Goal: Task Accomplishment & Management: Use online tool/utility

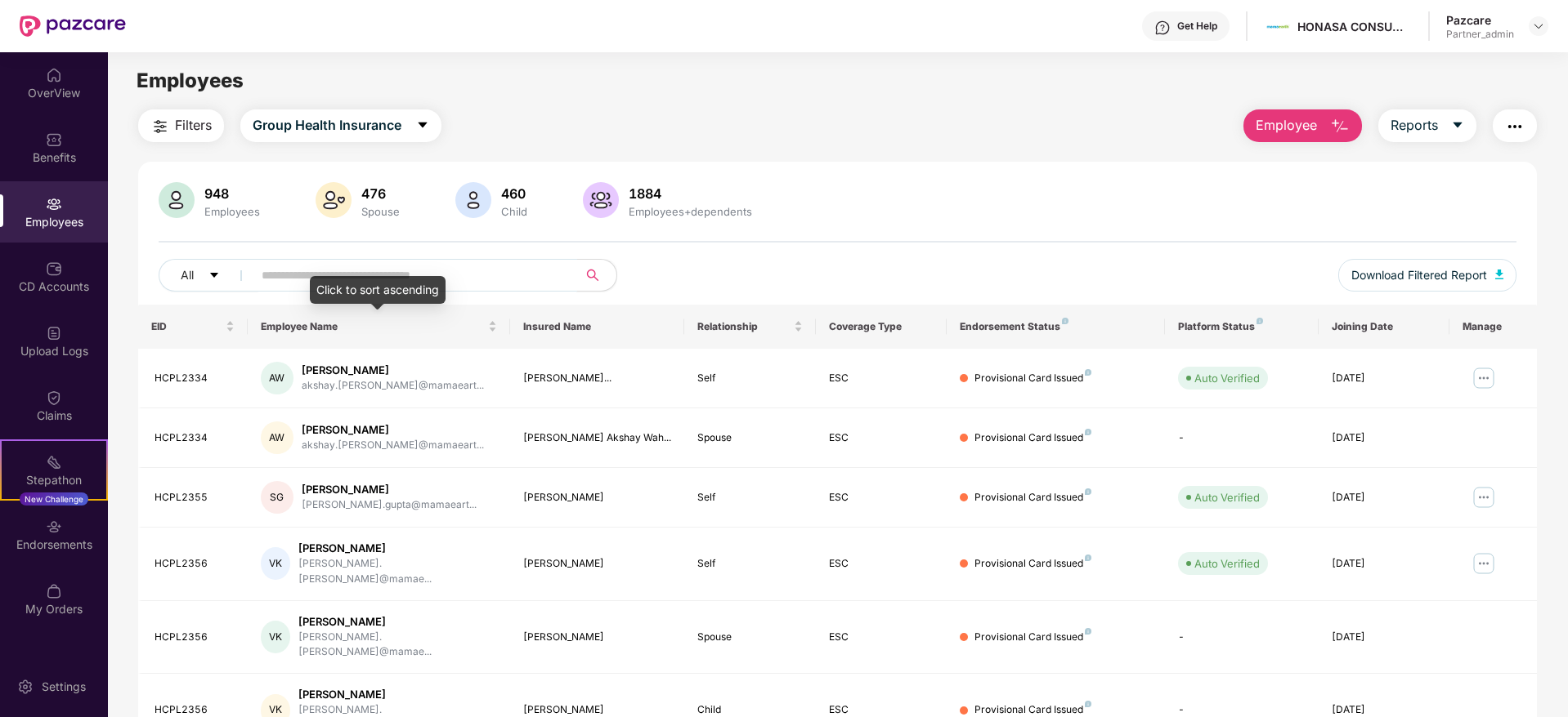
click at [408, 271] on input "text" at bounding box center [408, 276] width 293 height 25
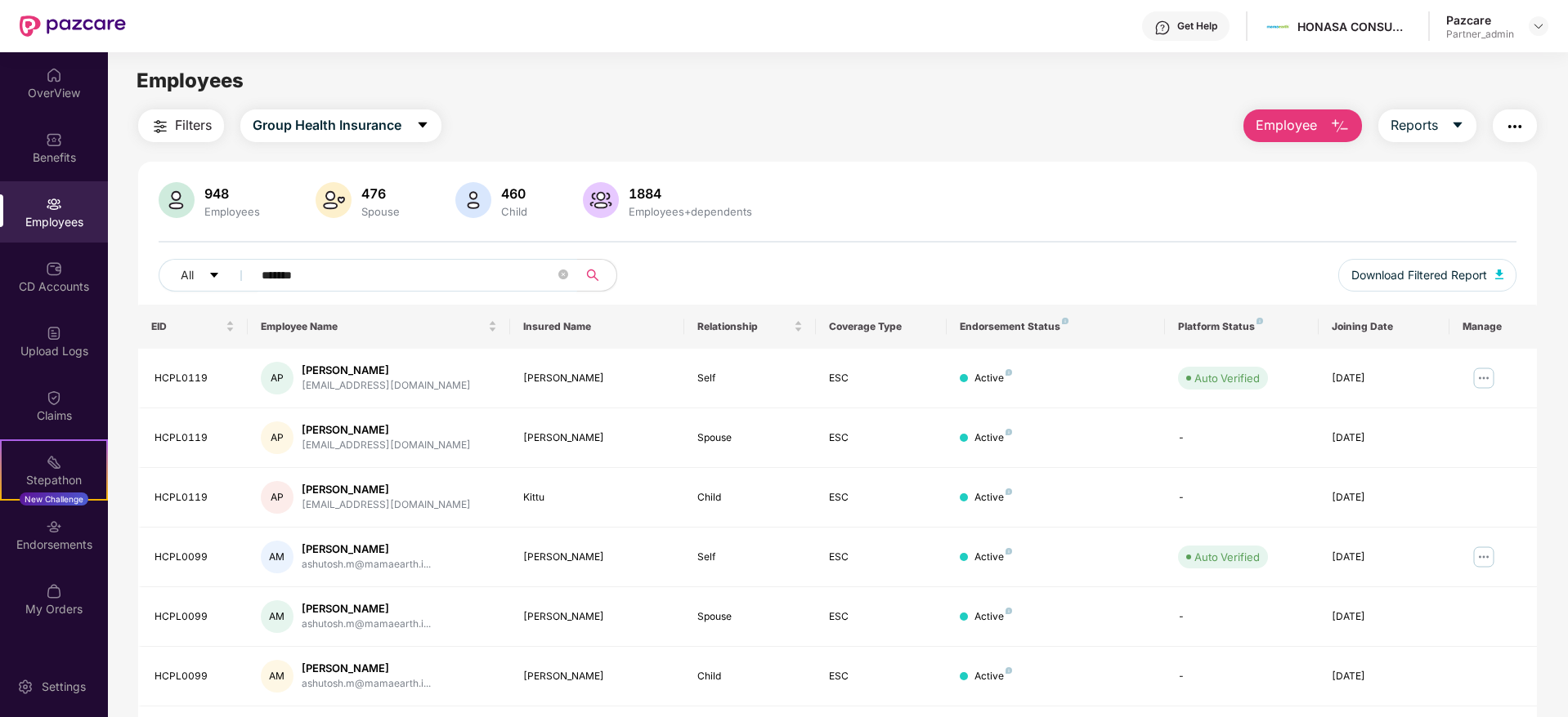
type input "********"
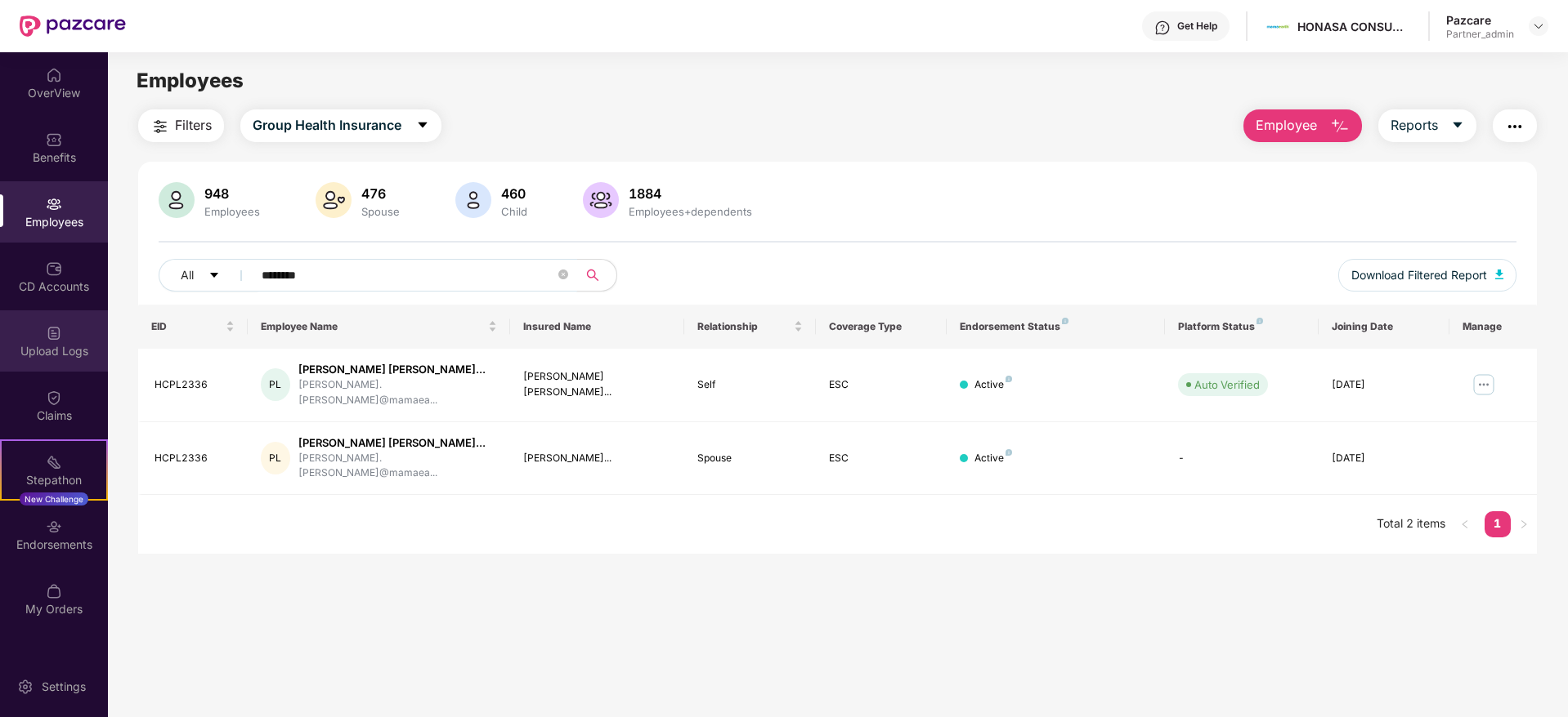
click at [48, 338] on img at bounding box center [53, 333] width 16 height 16
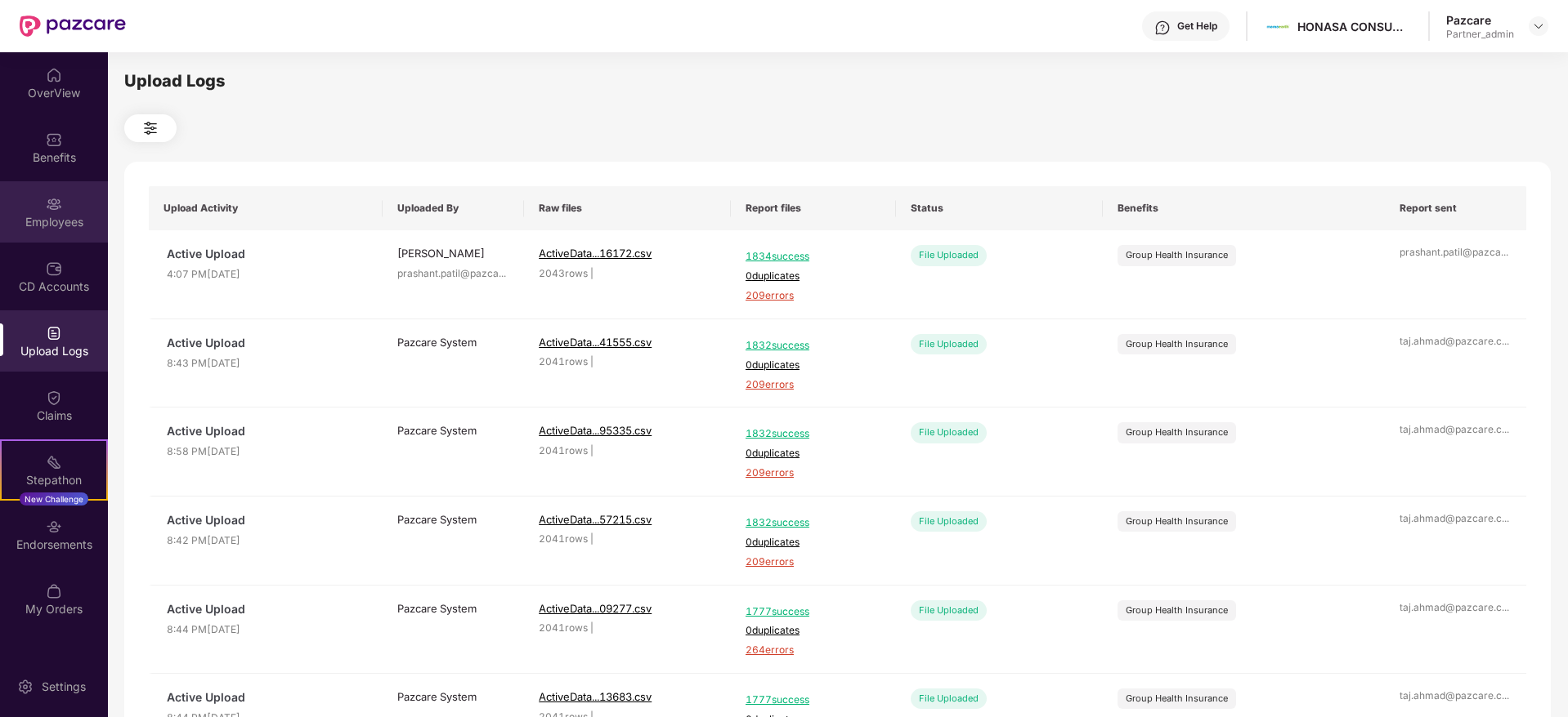
click at [32, 227] on div "Employees" at bounding box center [53, 222] width 108 height 16
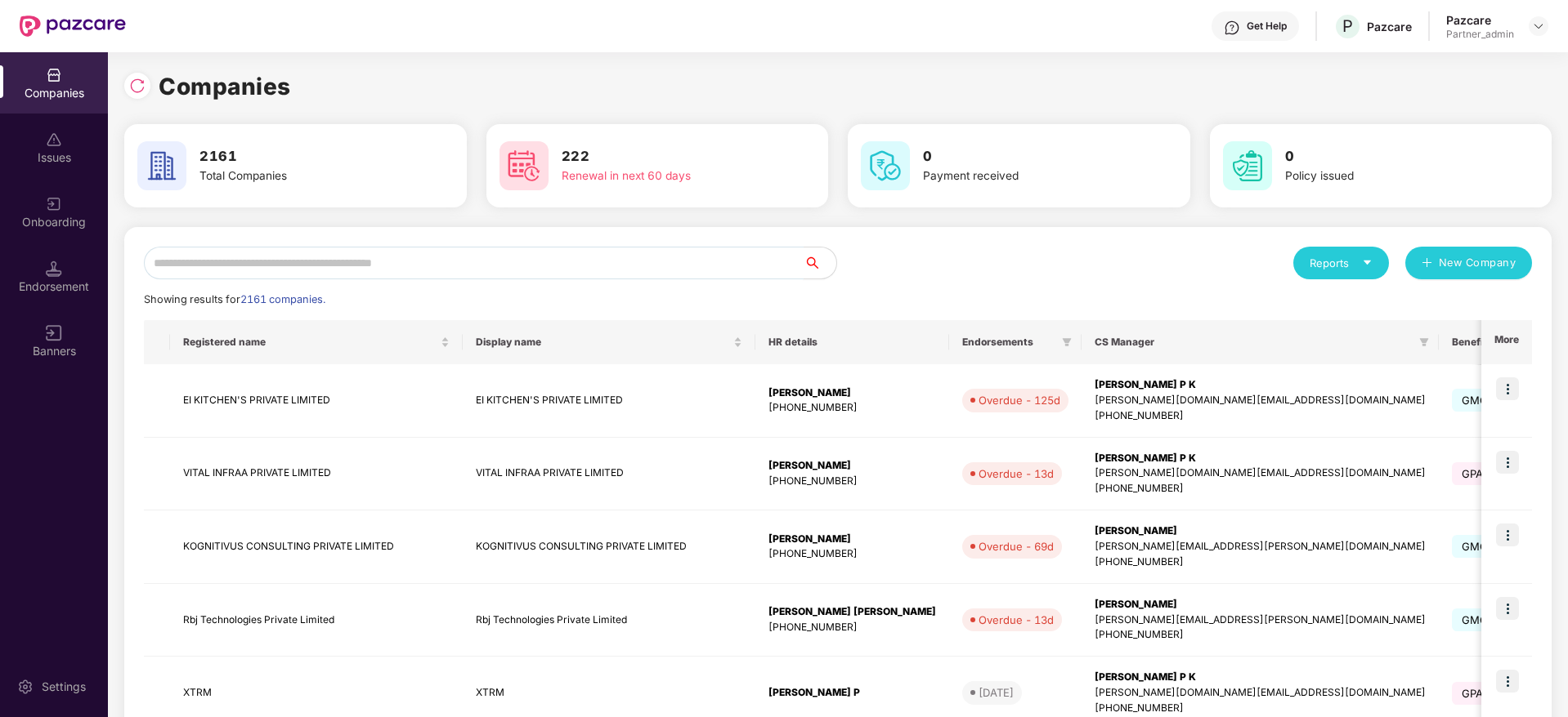
click at [310, 270] on input "text" at bounding box center [473, 262] width 659 height 32
paste input "*****"
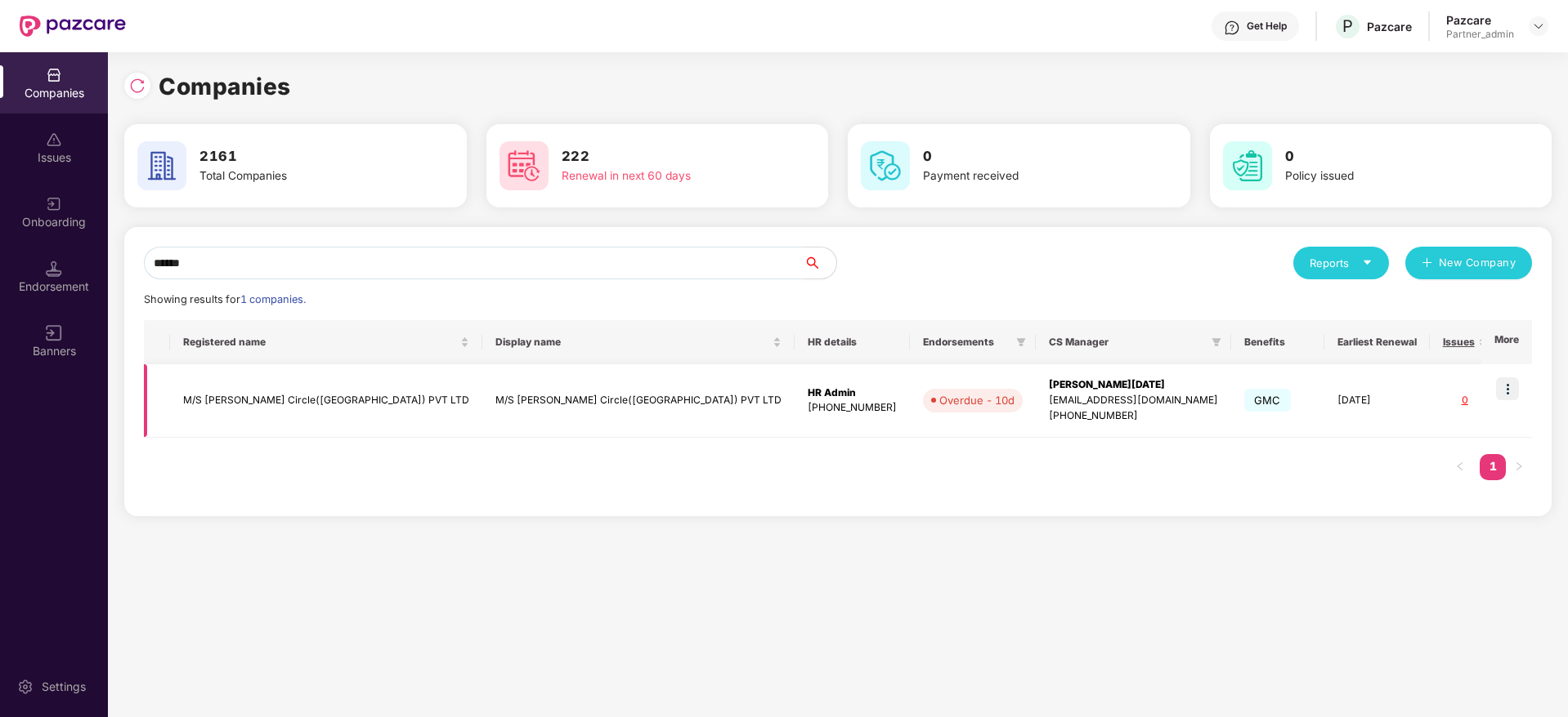
type input "*****"
click at [1511, 385] on img at bounding box center [1507, 389] width 23 height 23
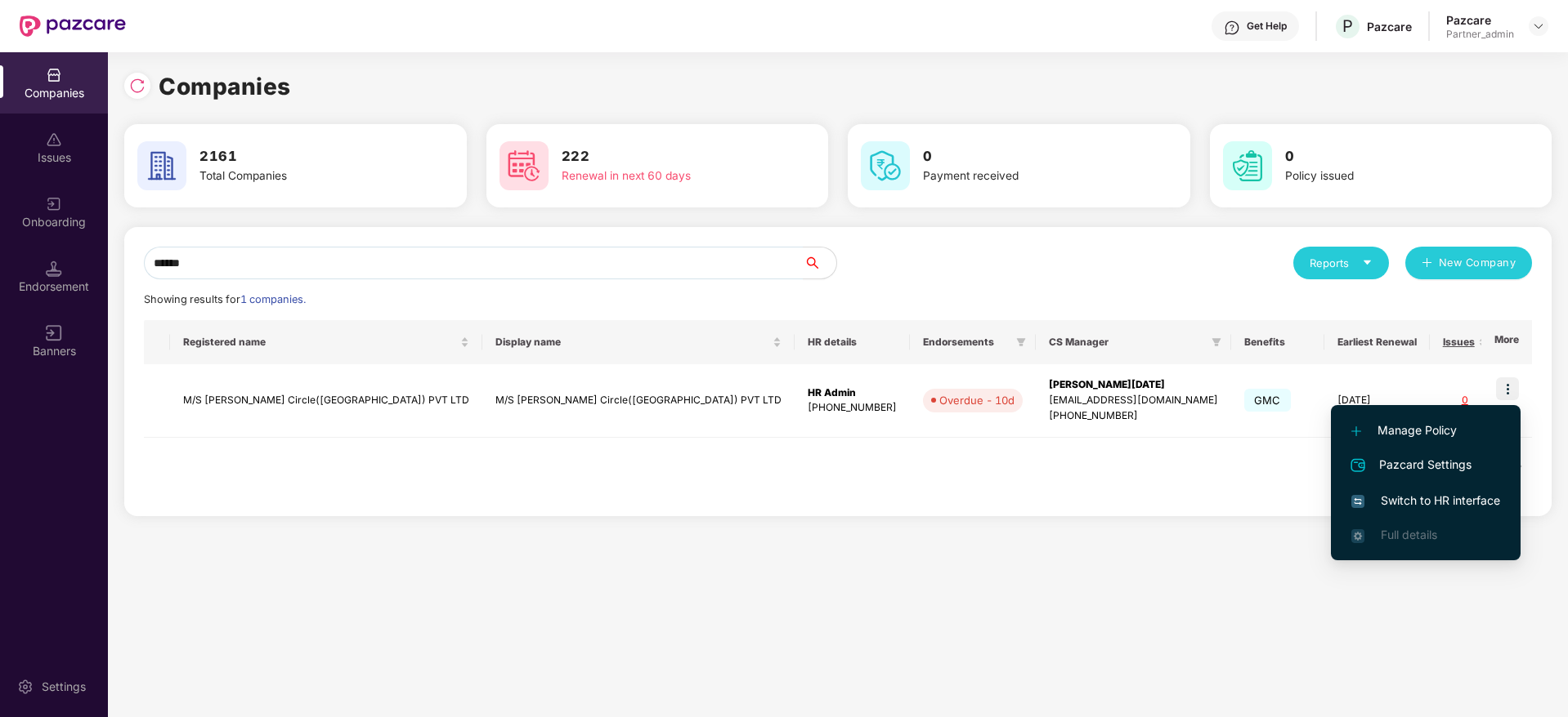
click at [1403, 505] on span "Switch to HR interface" at bounding box center [1425, 500] width 148 height 18
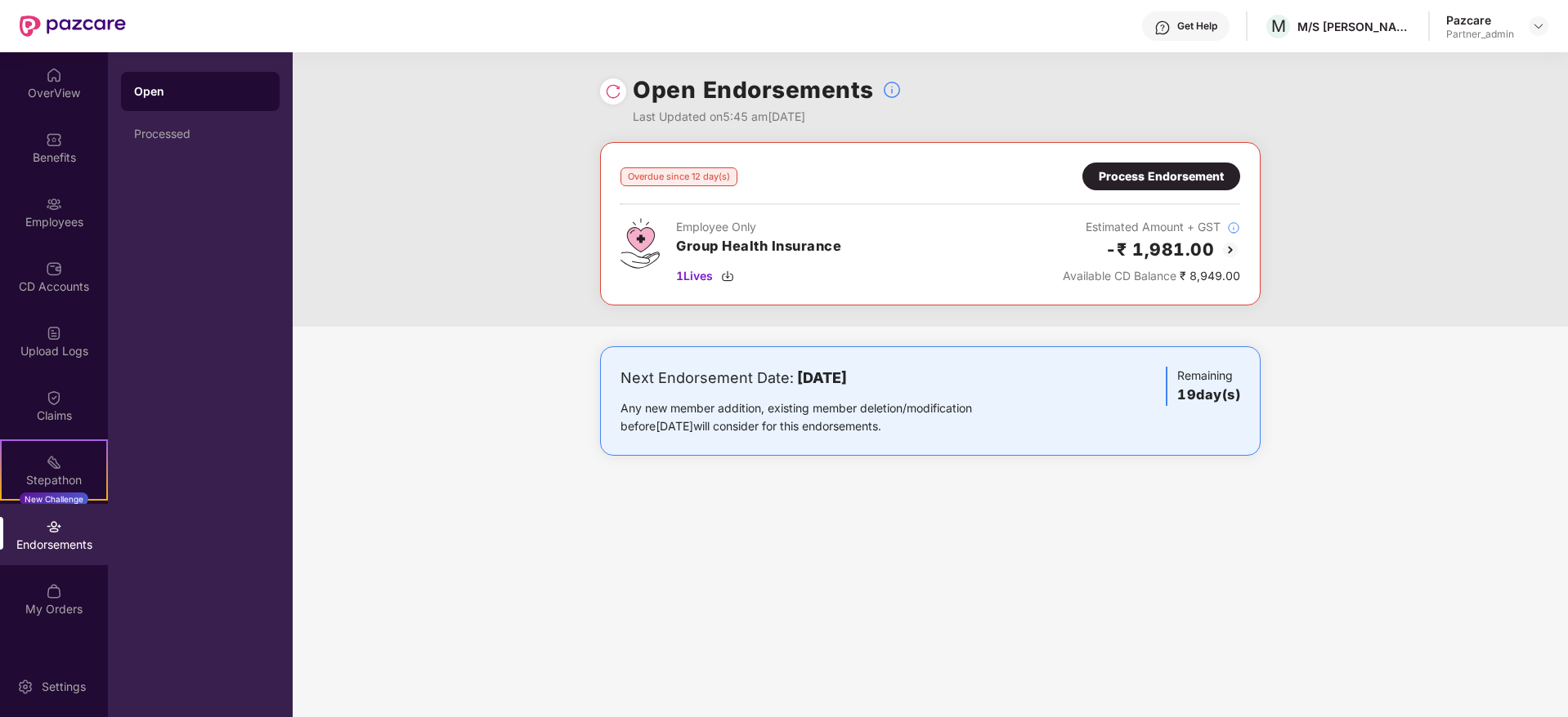
click at [1165, 170] on div "Process Endorsement" at bounding box center [1161, 176] width 125 height 18
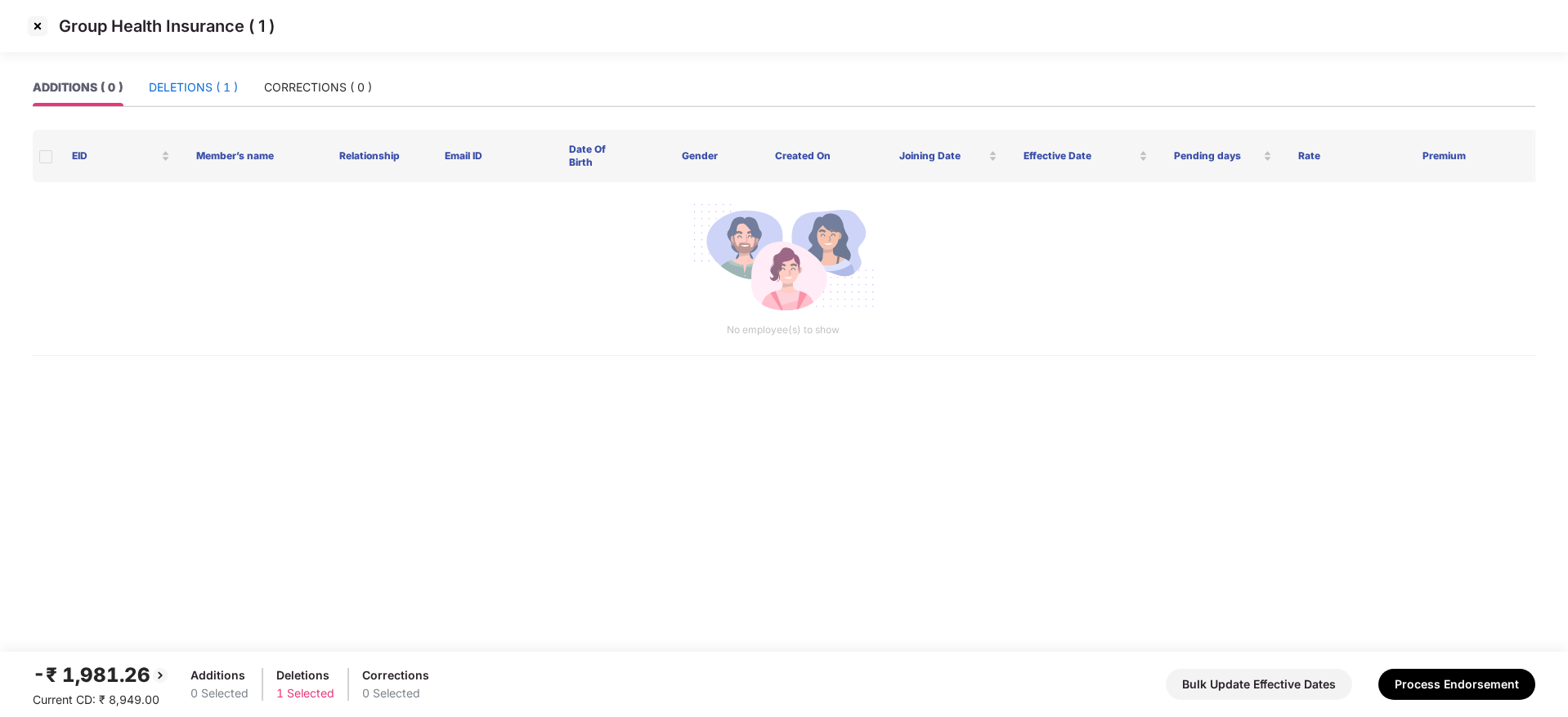
click at [214, 92] on div "DELETIONS ( 1 )" at bounding box center [193, 87] width 89 height 18
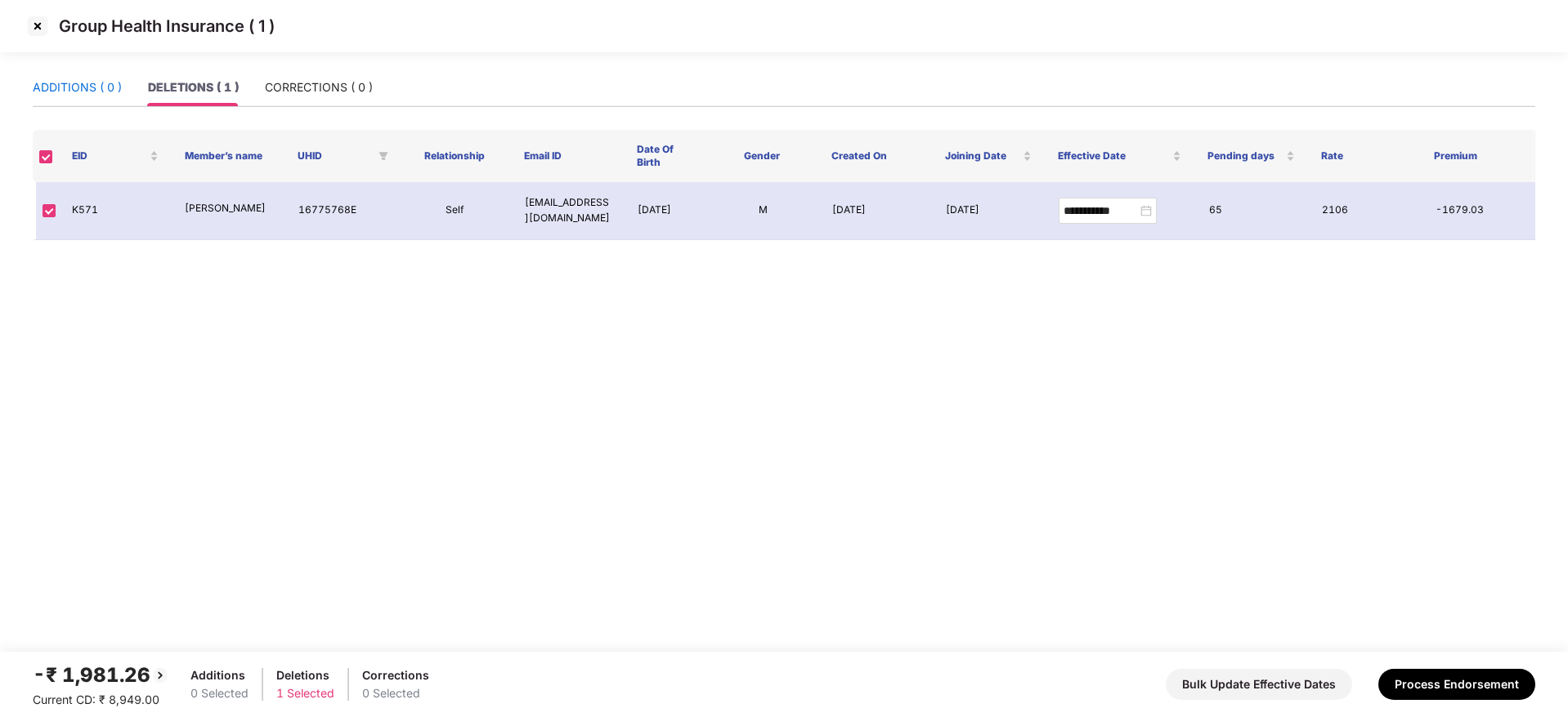
click at [89, 84] on div "ADDITIONS ( 0 )" at bounding box center [77, 87] width 89 height 18
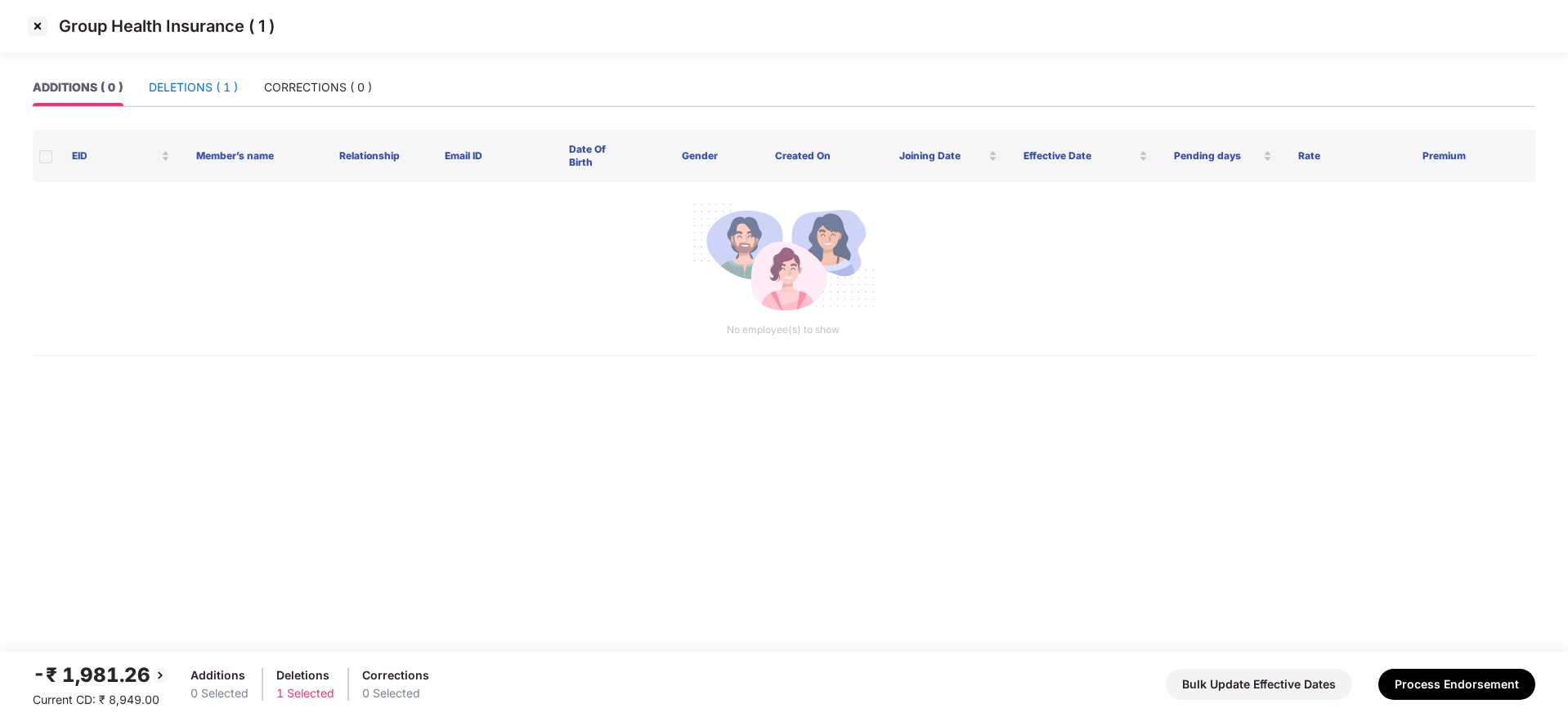
click at [183, 92] on div "DELETIONS ( 1 )" at bounding box center [193, 87] width 89 height 18
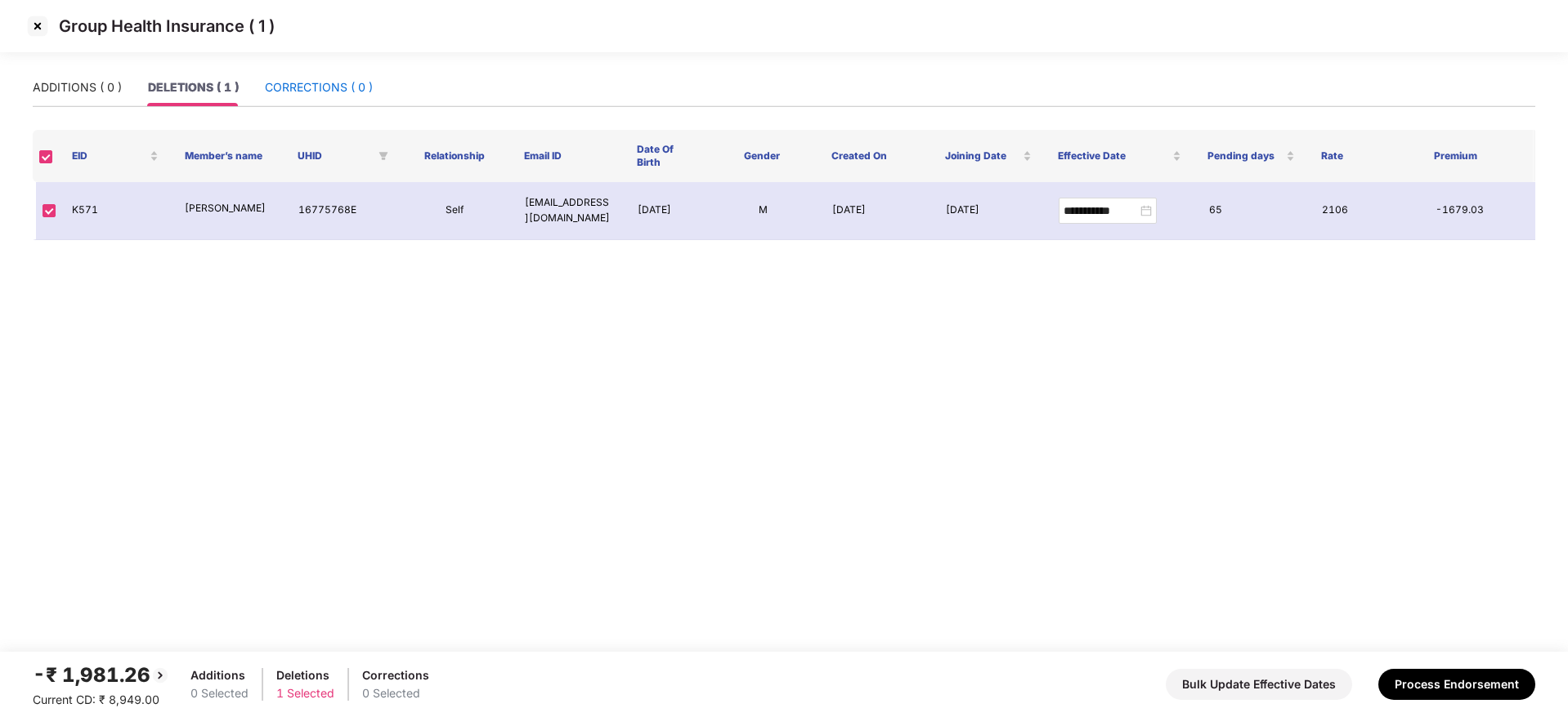
click at [286, 86] on div "CORRECTIONS ( 0 )" at bounding box center [318, 87] width 108 height 18
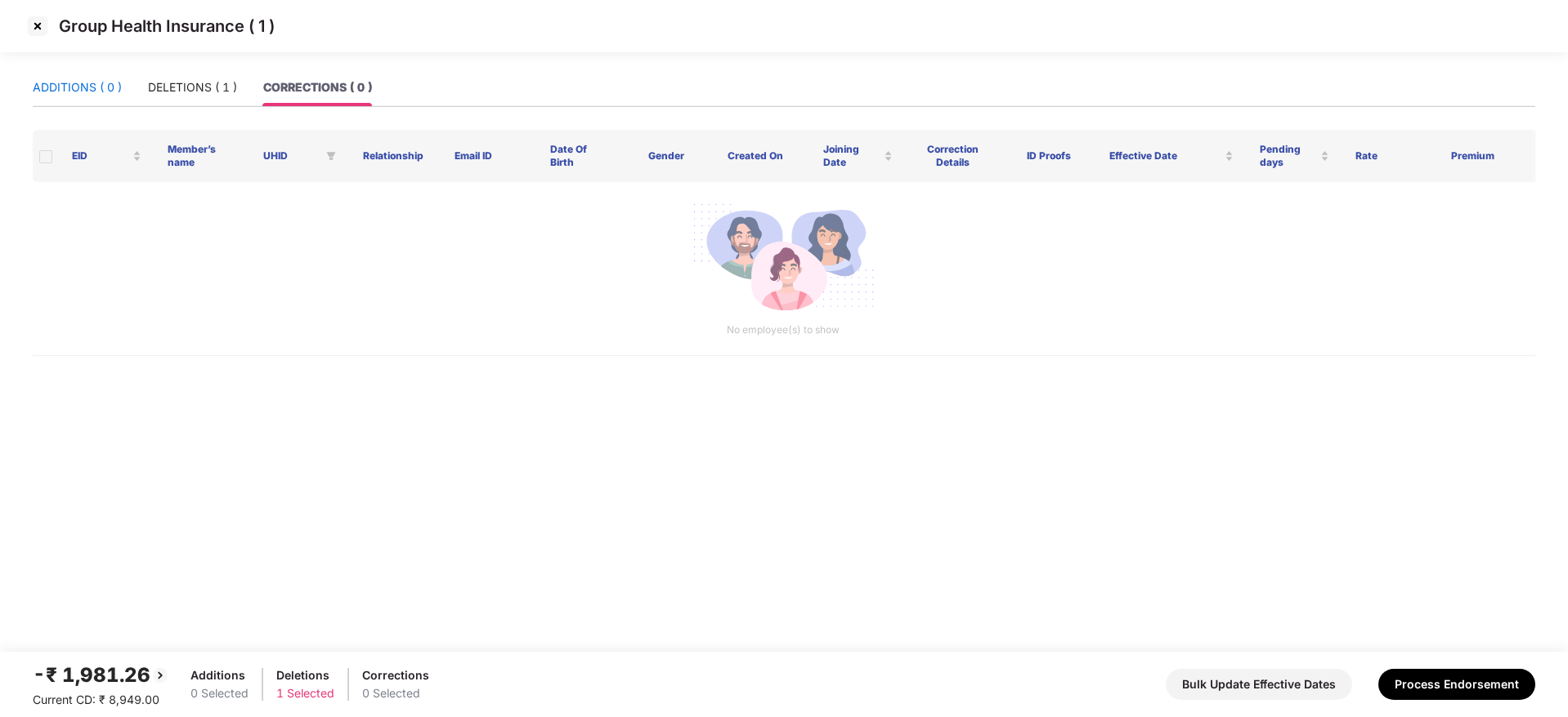
click at [82, 88] on div "ADDITIONS ( 0 )" at bounding box center [77, 87] width 89 height 18
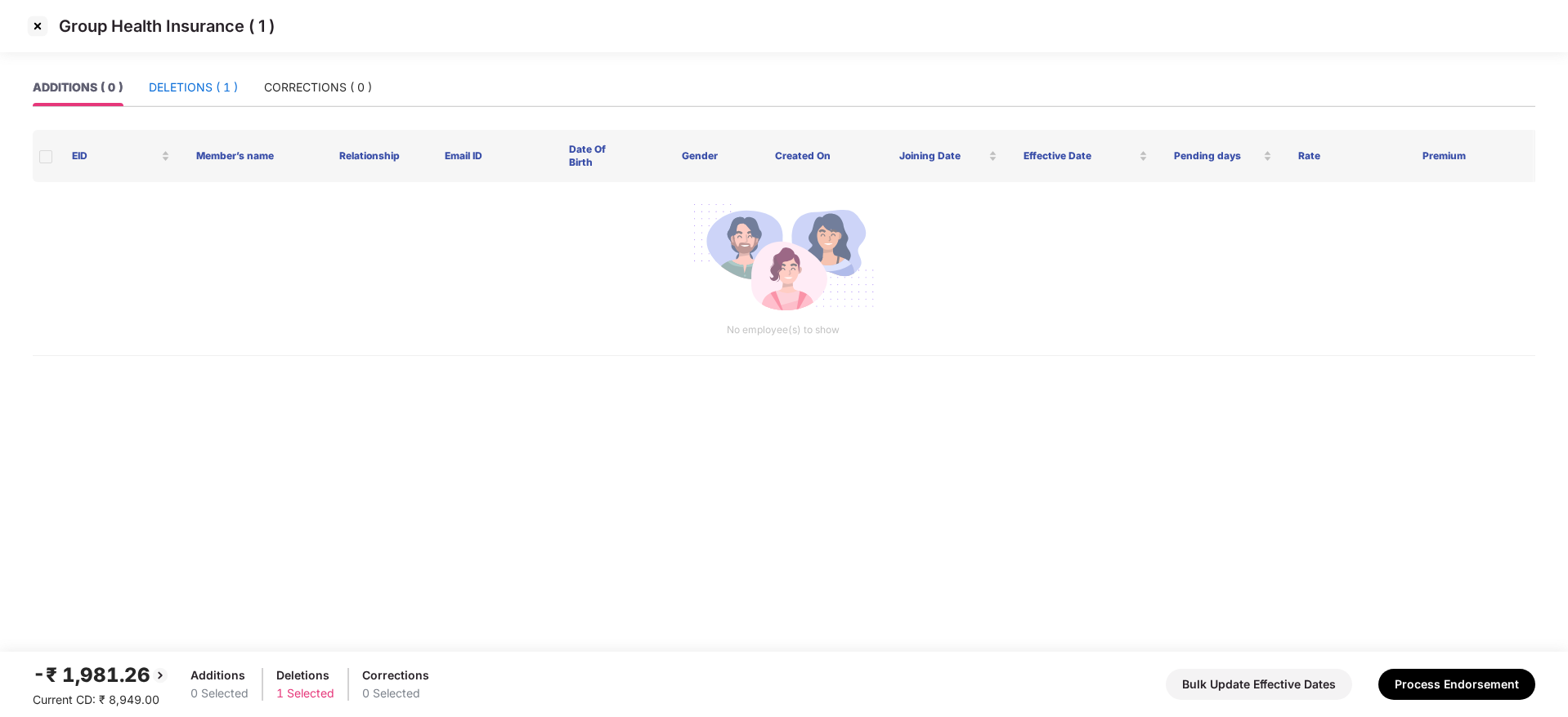
click at [168, 90] on div "DELETIONS ( 1 )" at bounding box center [193, 87] width 89 height 18
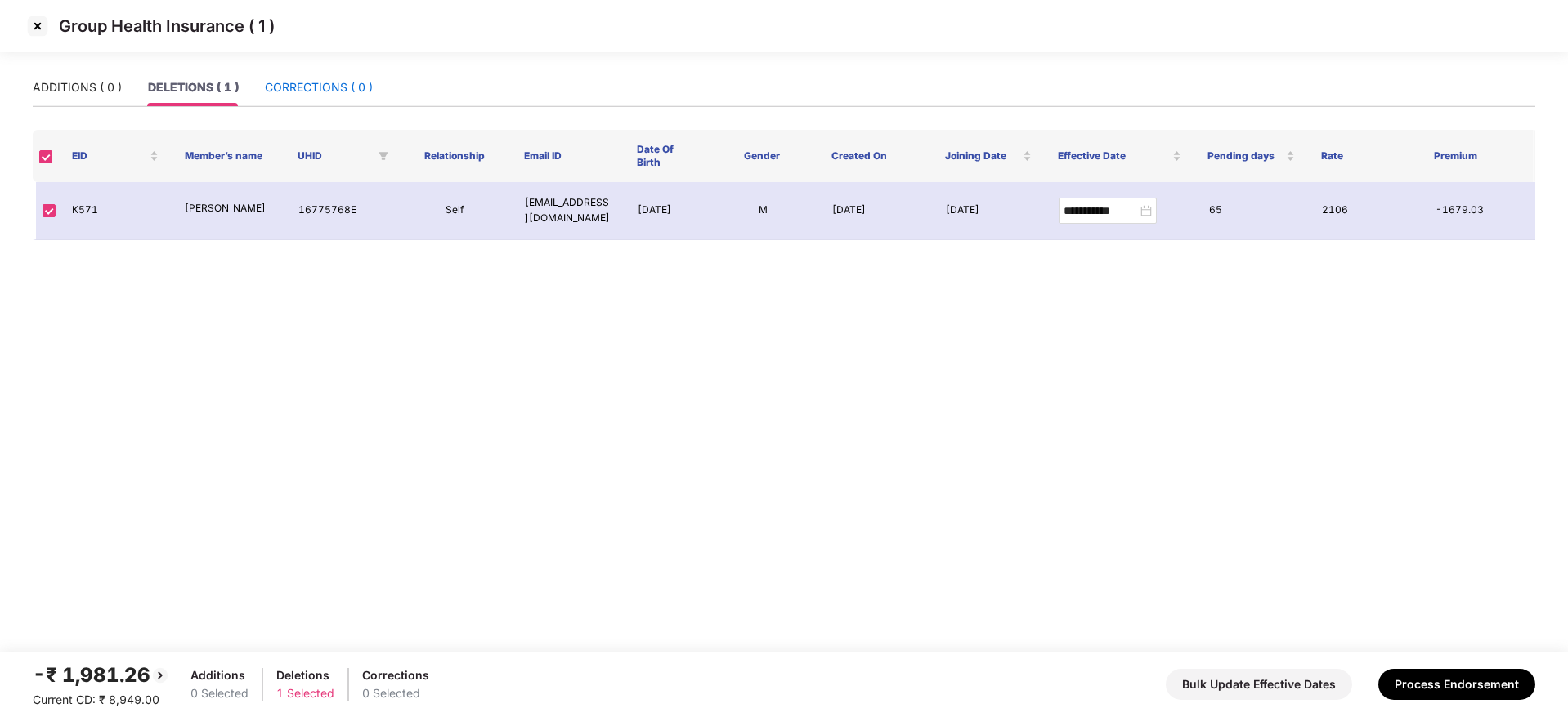
click at [348, 84] on div "CORRECTIONS ( 0 )" at bounding box center [318, 87] width 108 height 18
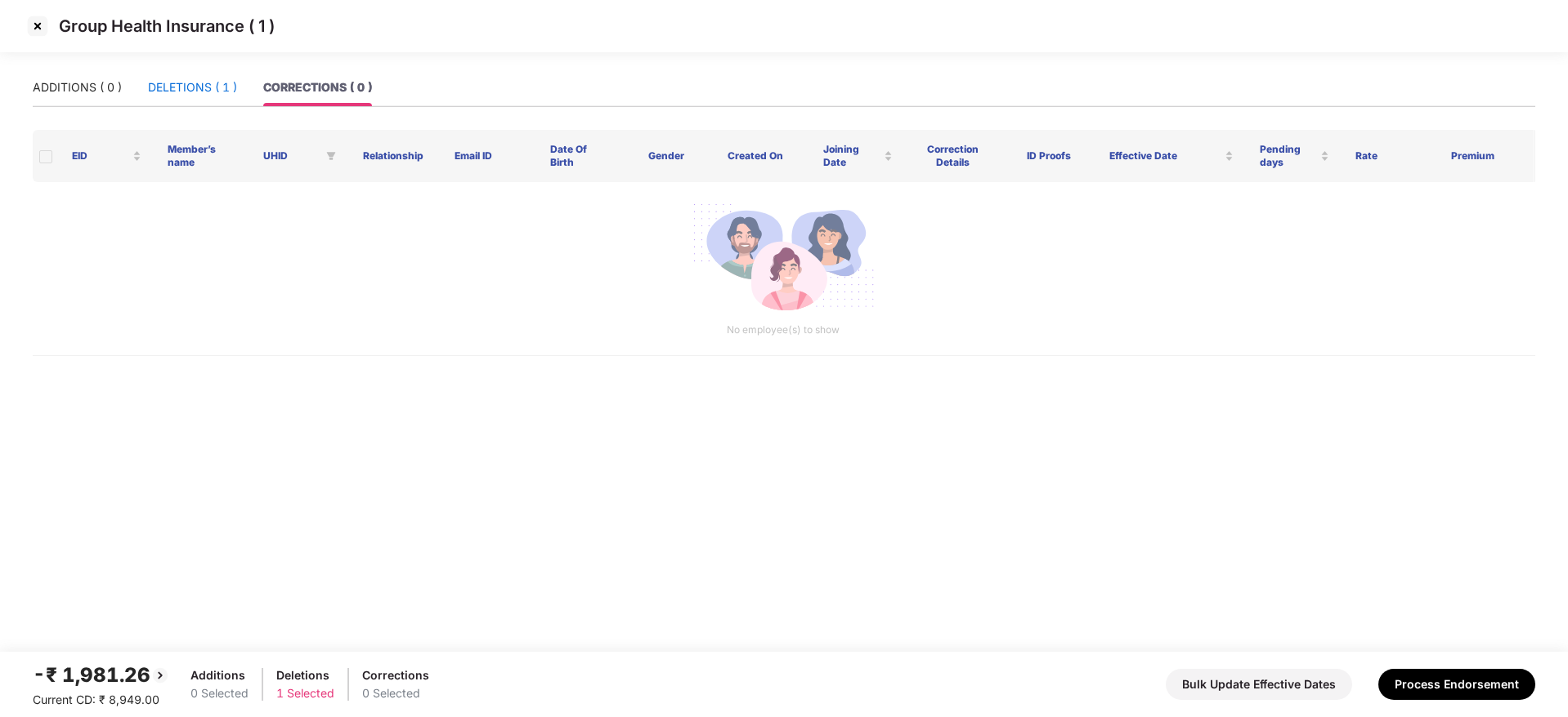
click at [186, 84] on div "DELETIONS ( 1 )" at bounding box center [193, 87] width 89 height 18
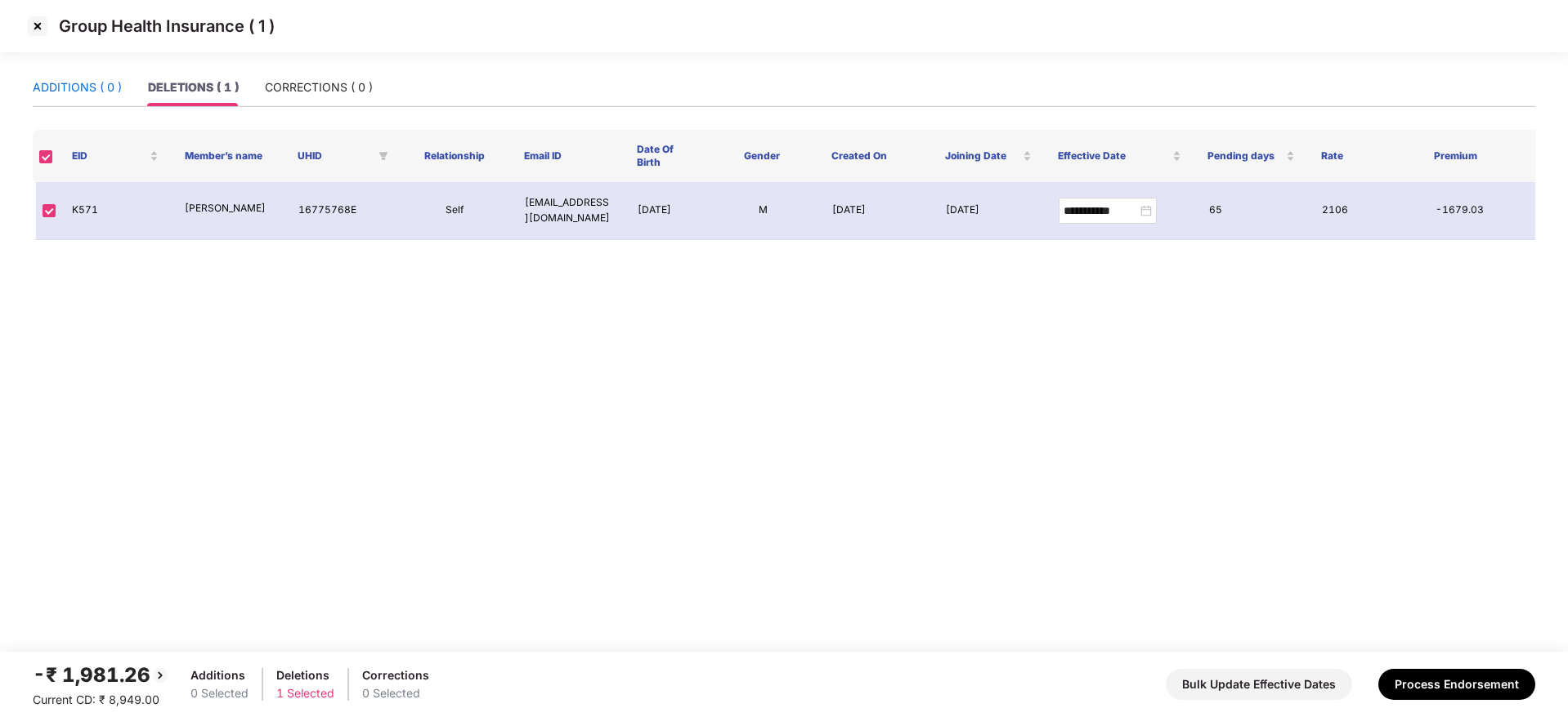
click at [67, 83] on div "ADDITIONS ( 0 )" at bounding box center [77, 87] width 89 height 18
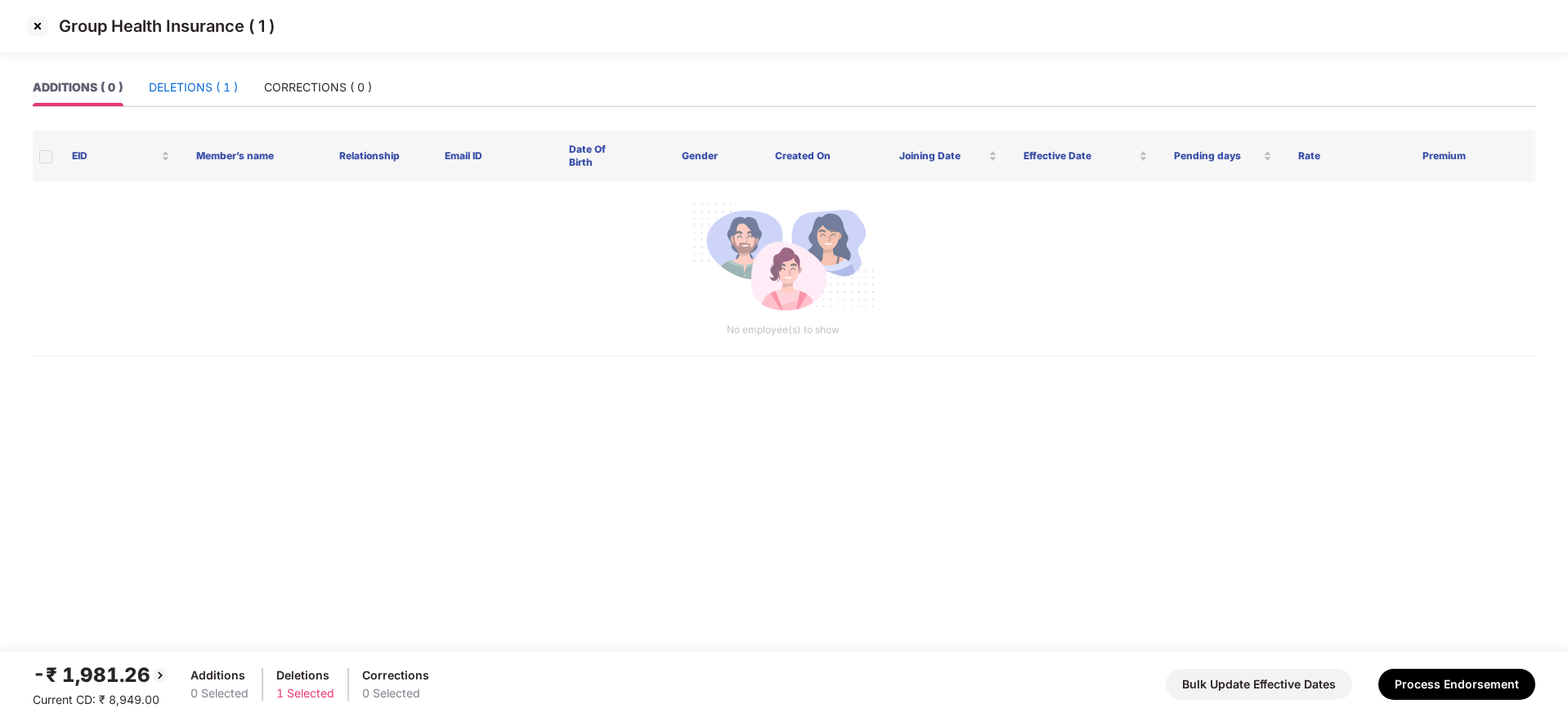
click at [172, 85] on div "DELETIONS ( 1 )" at bounding box center [193, 87] width 89 height 18
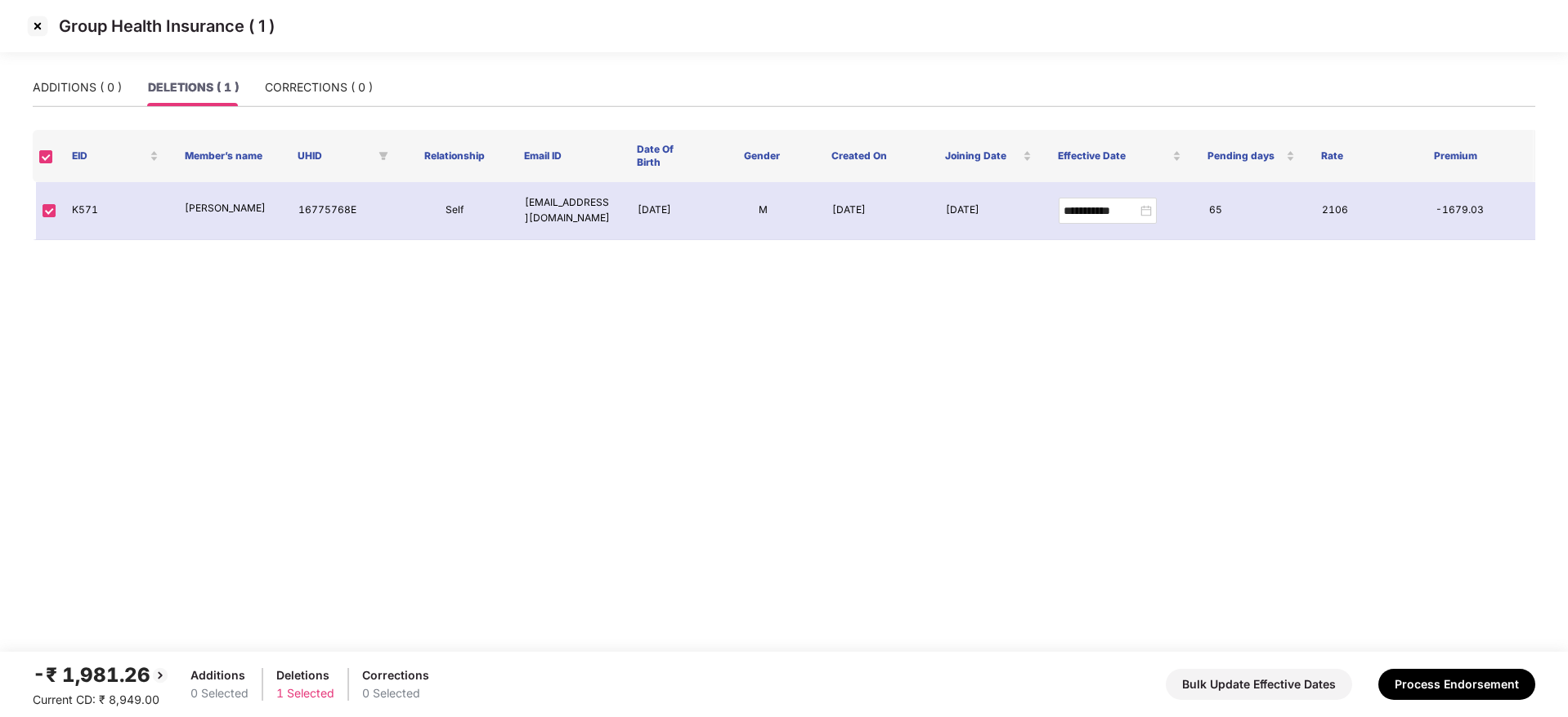
click at [30, 20] on img at bounding box center [37, 26] width 26 height 26
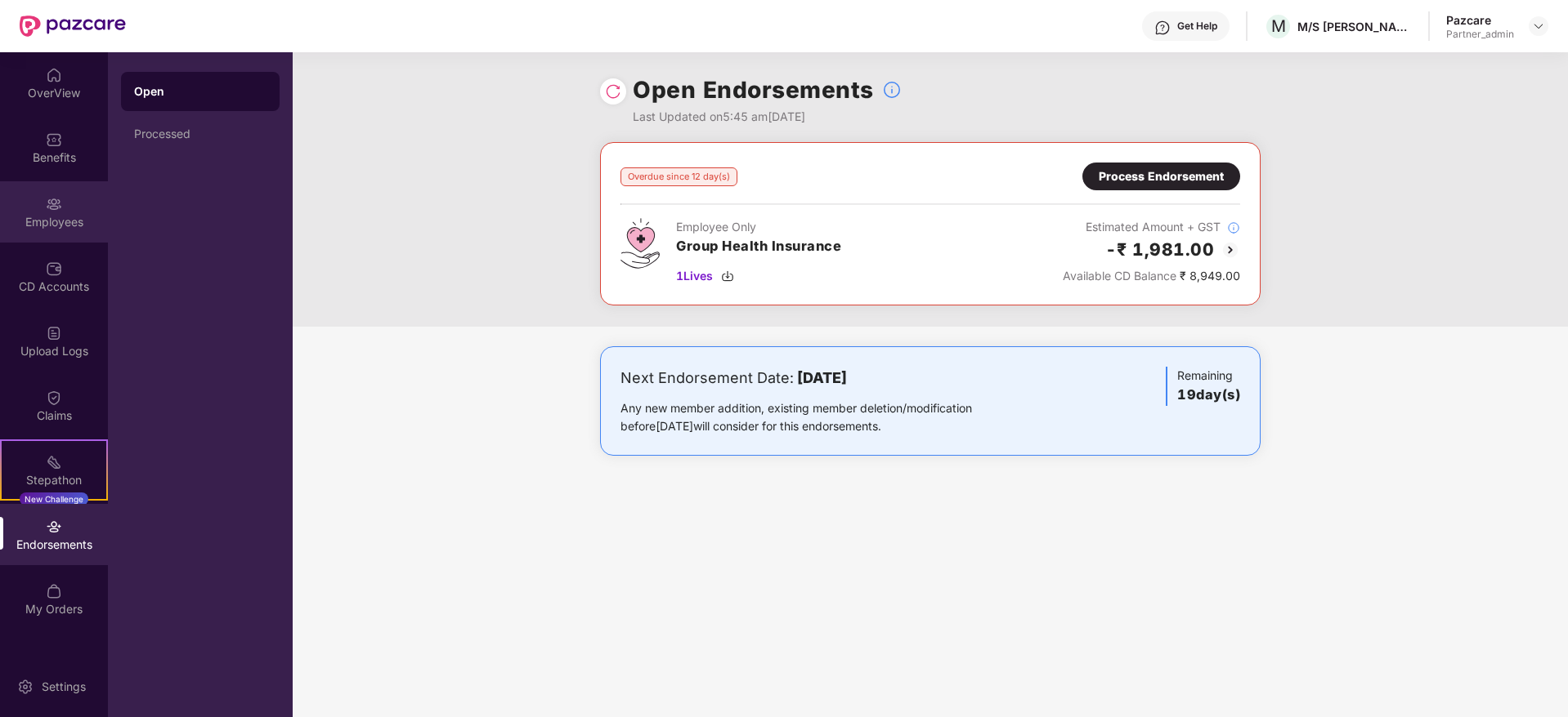
click at [61, 218] on div "Employees" at bounding box center [53, 222] width 108 height 16
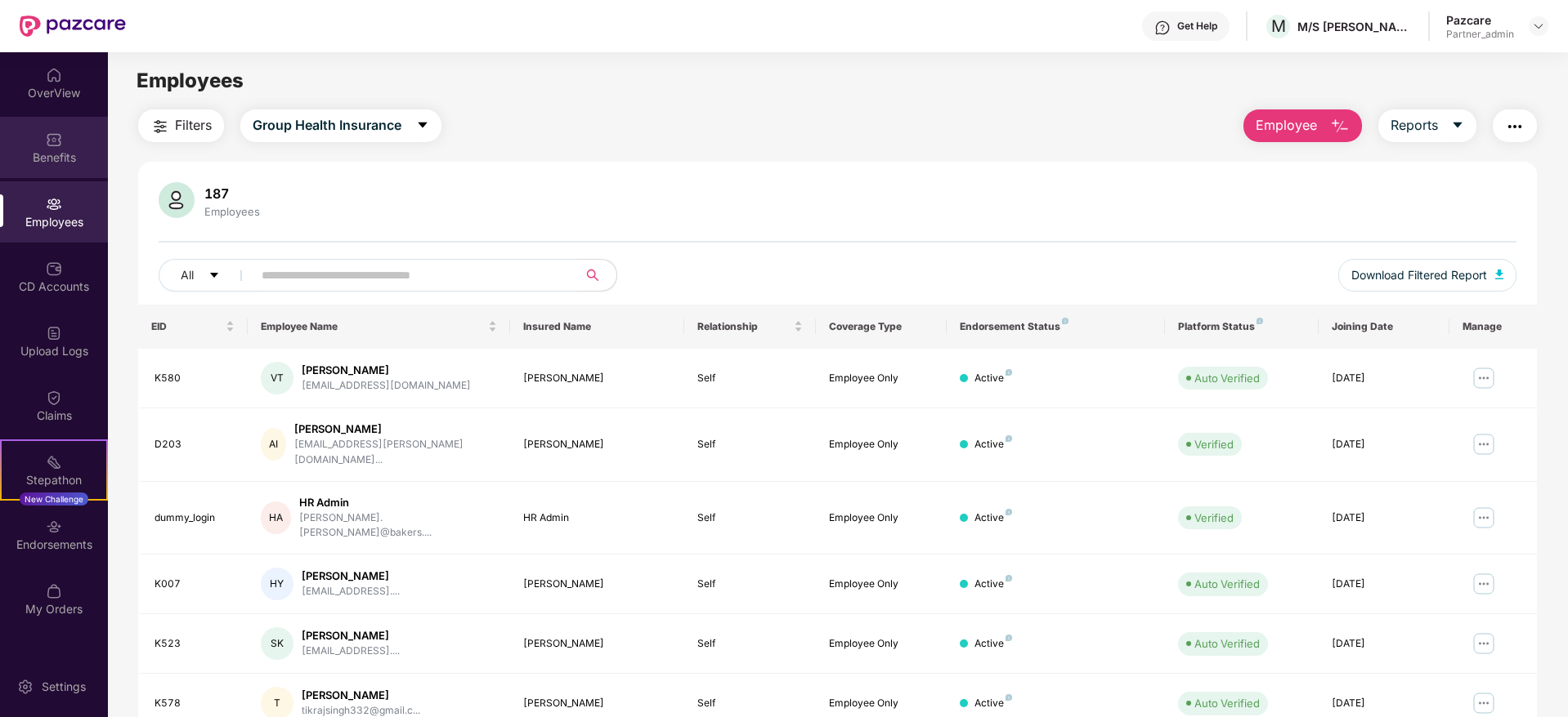
click at [54, 142] on img at bounding box center [53, 139] width 16 height 16
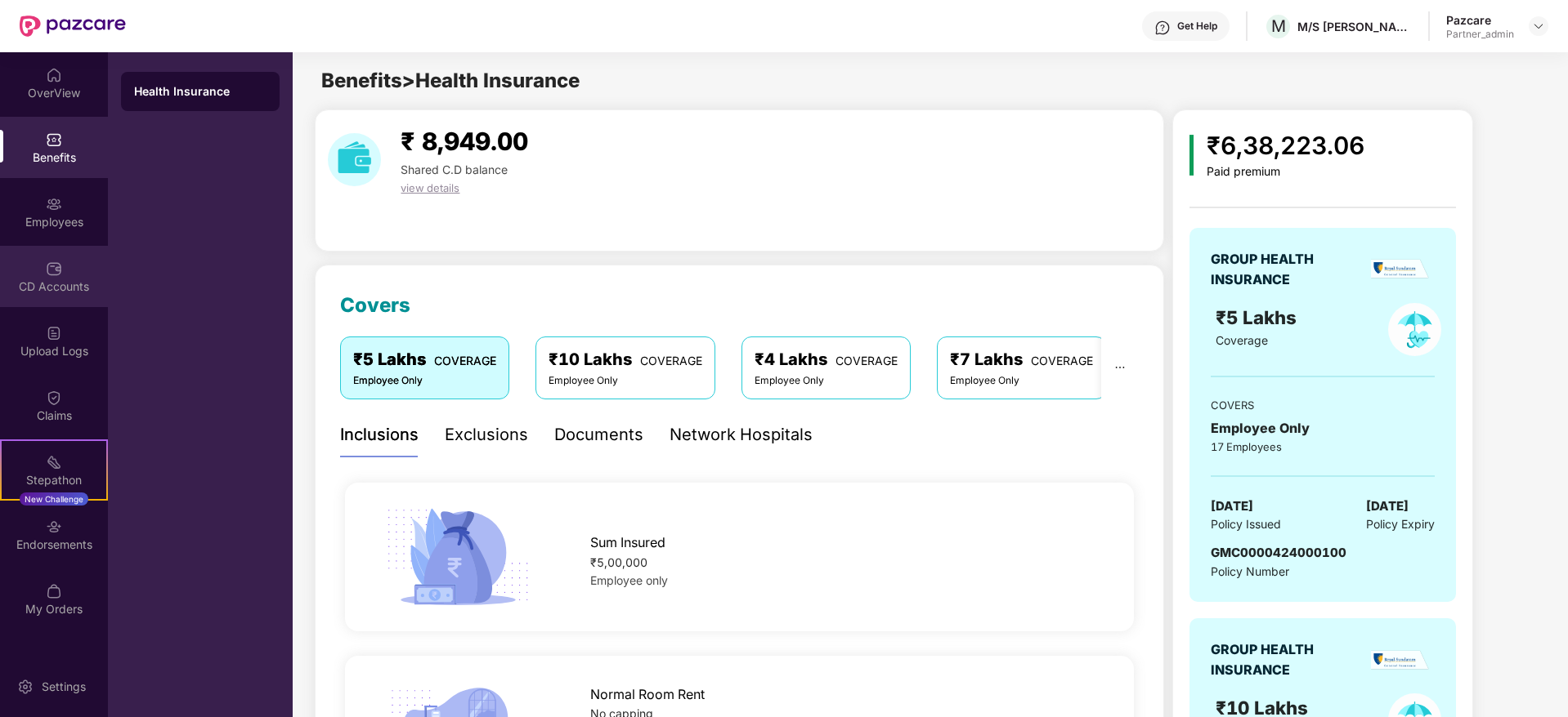
click at [49, 281] on div "CD Accounts" at bounding box center [53, 286] width 108 height 16
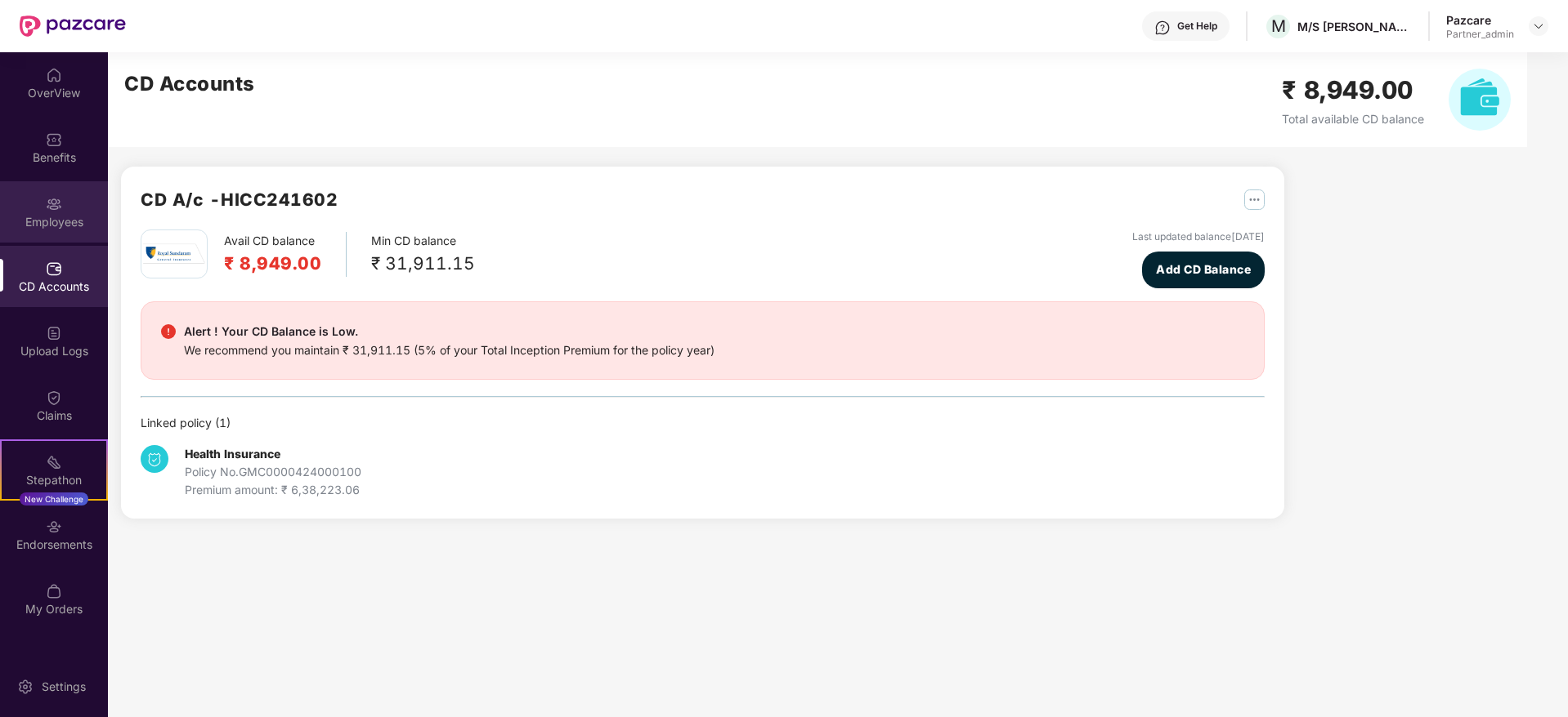
click at [55, 214] on div "Employees" at bounding box center [53, 222] width 108 height 16
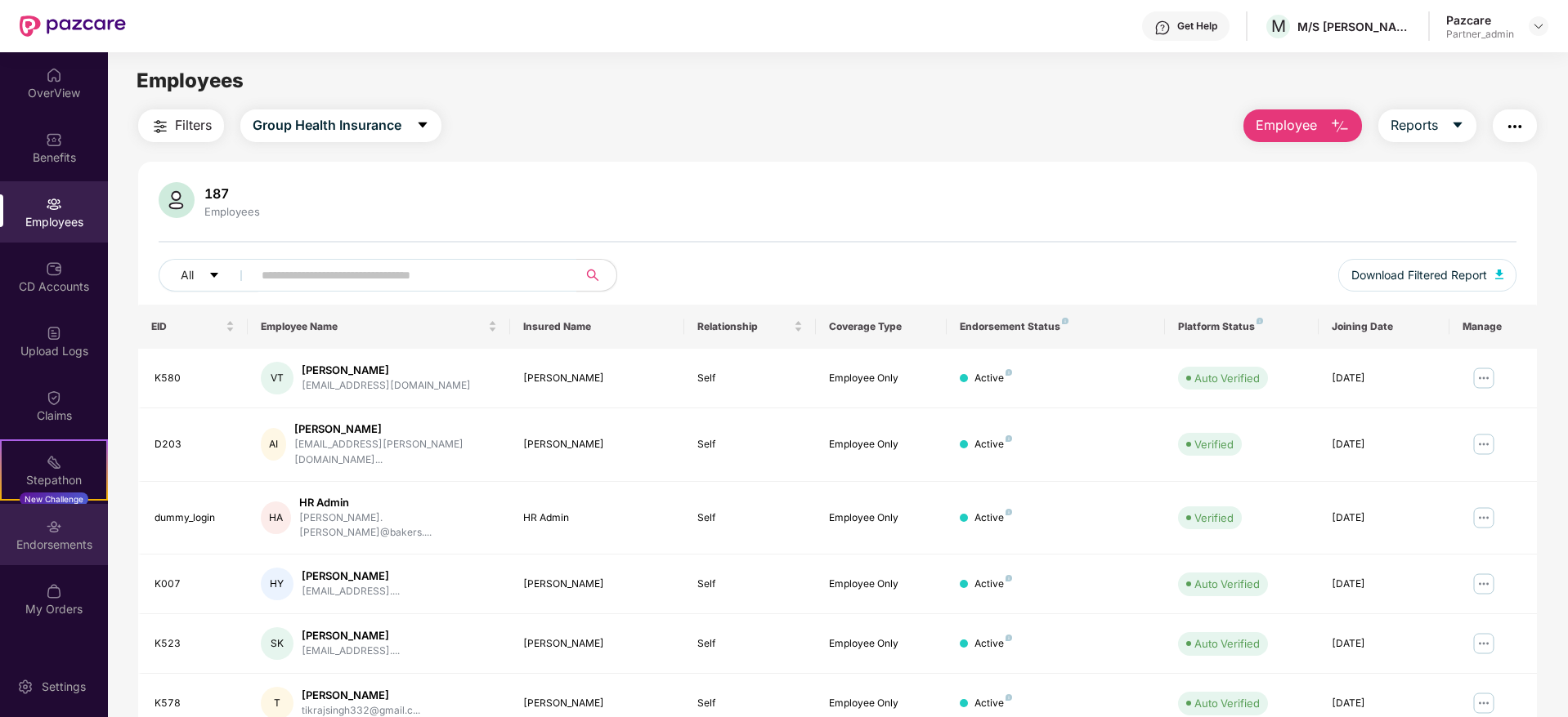
click at [53, 541] on div "Endorsements" at bounding box center [53, 544] width 108 height 16
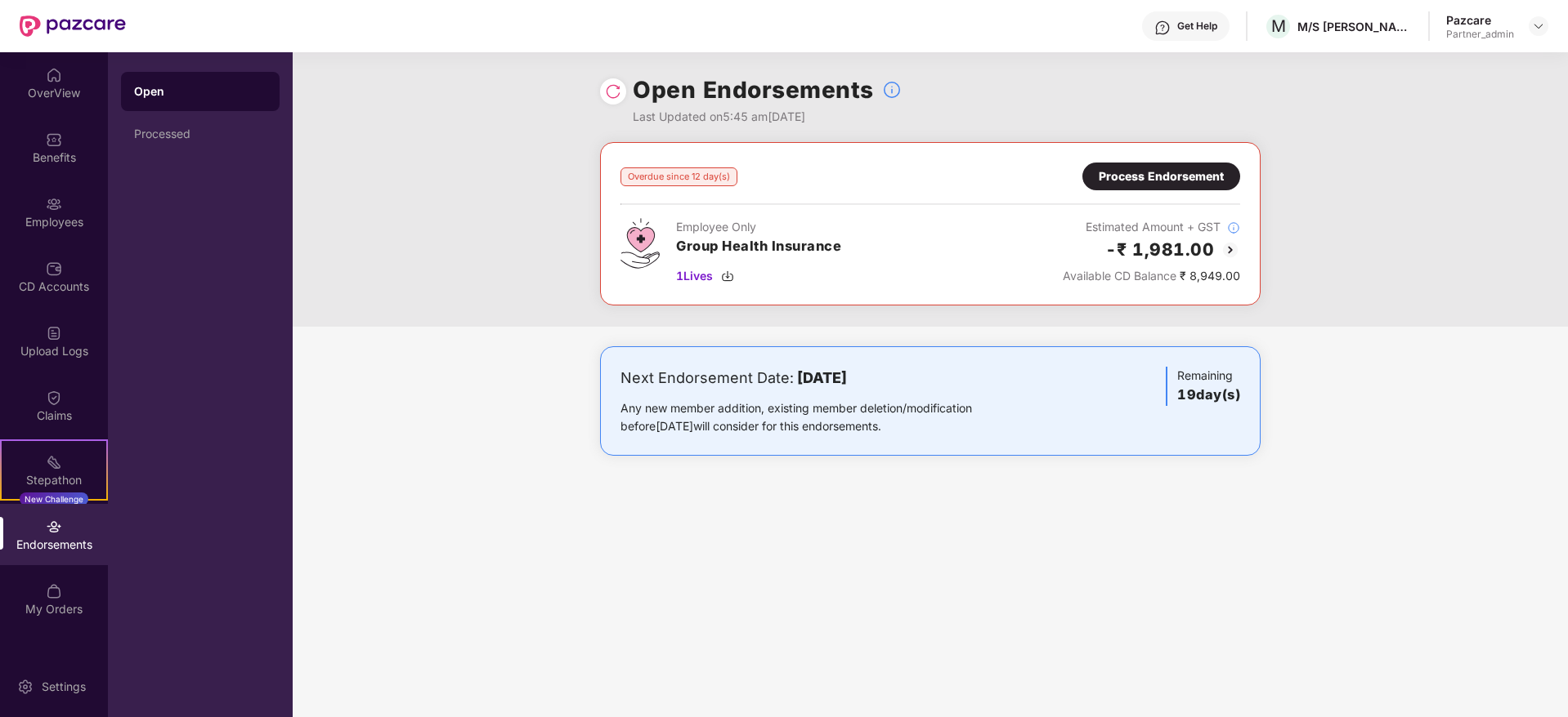
click at [1140, 172] on div "Process Endorsement" at bounding box center [1161, 176] width 125 height 18
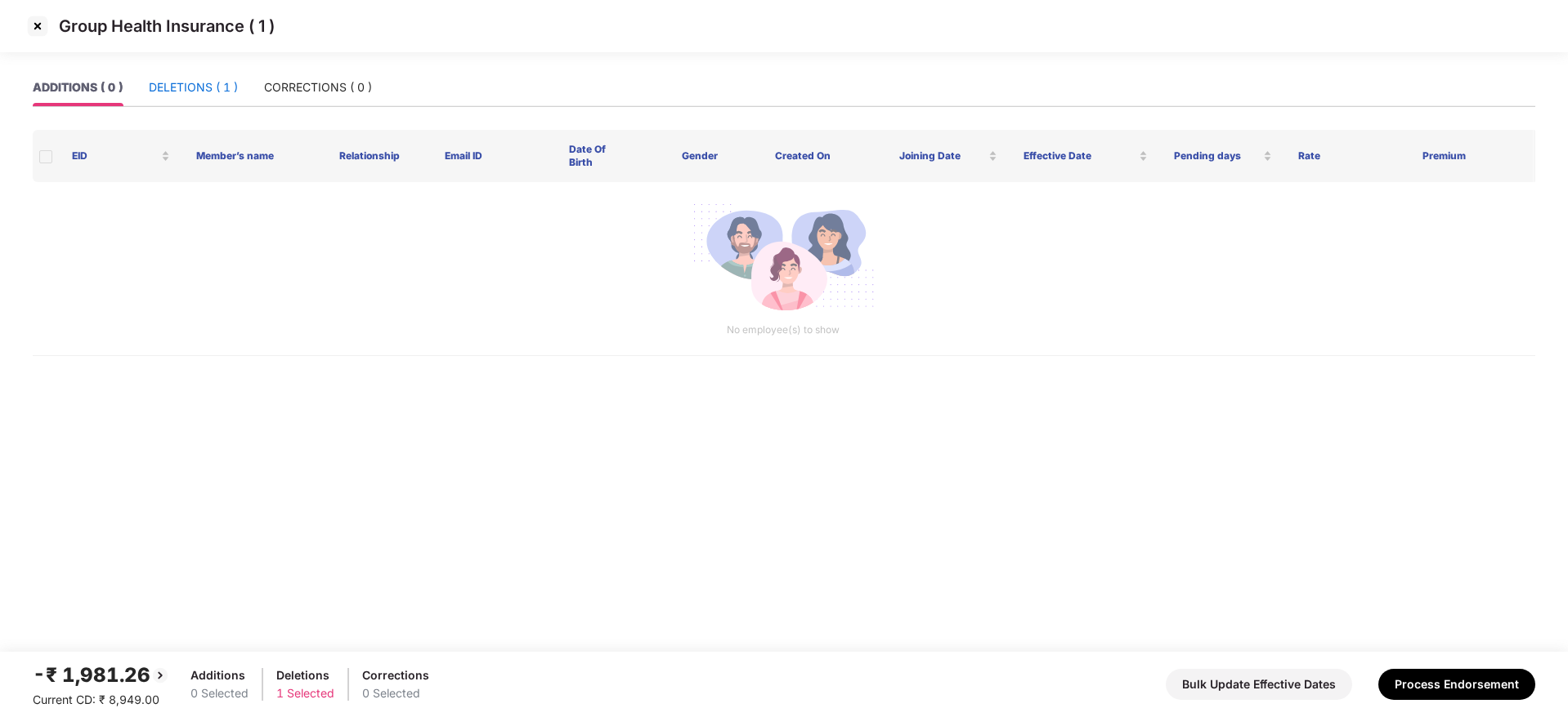
click at [206, 86] on div "DELETIONS ( 1 )" at bounding box center [193, 87] width 89 height 18
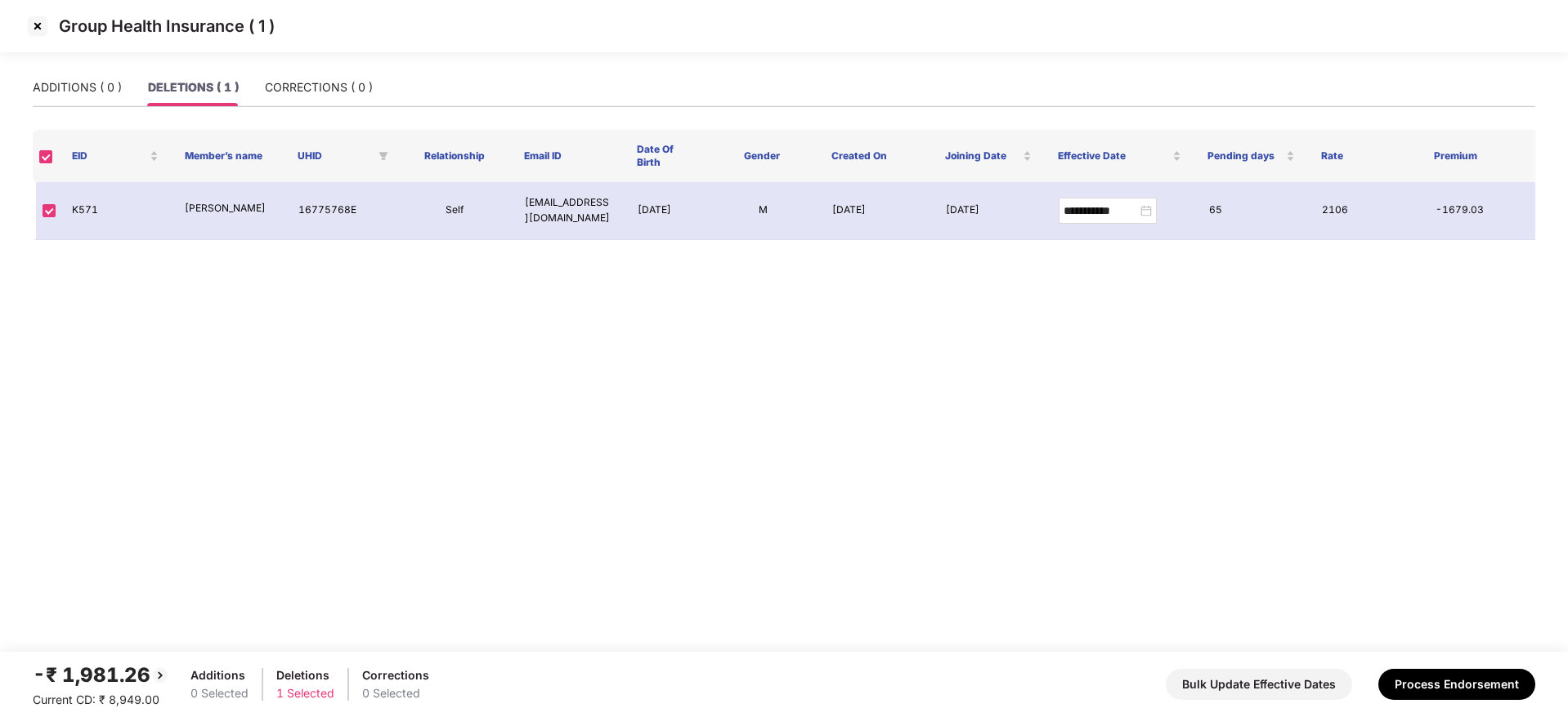
click at [30, 22] on img at bounding box center [37, 26] width 26 height 26
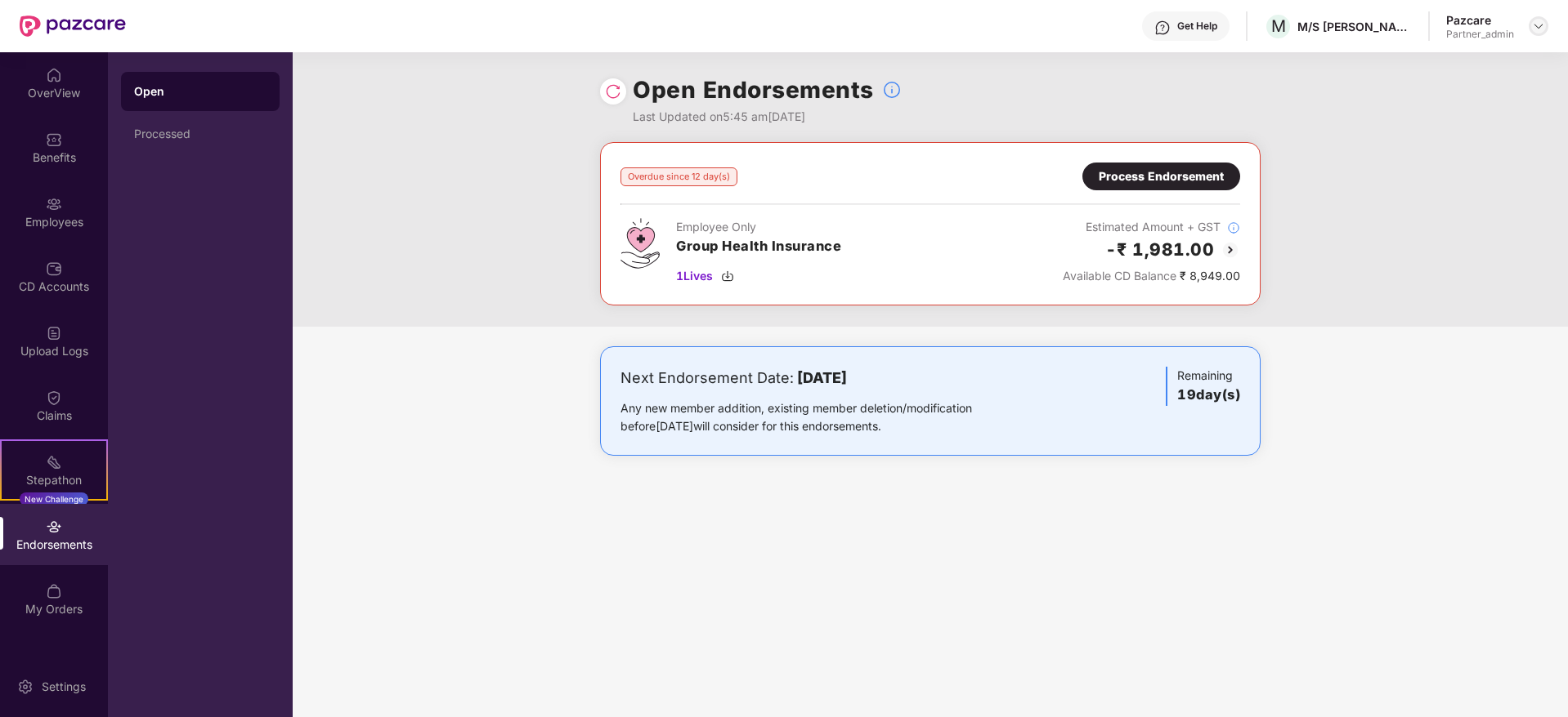
click at [1537, 20] on img at bounding box center [1539, 27] width 13 height 13
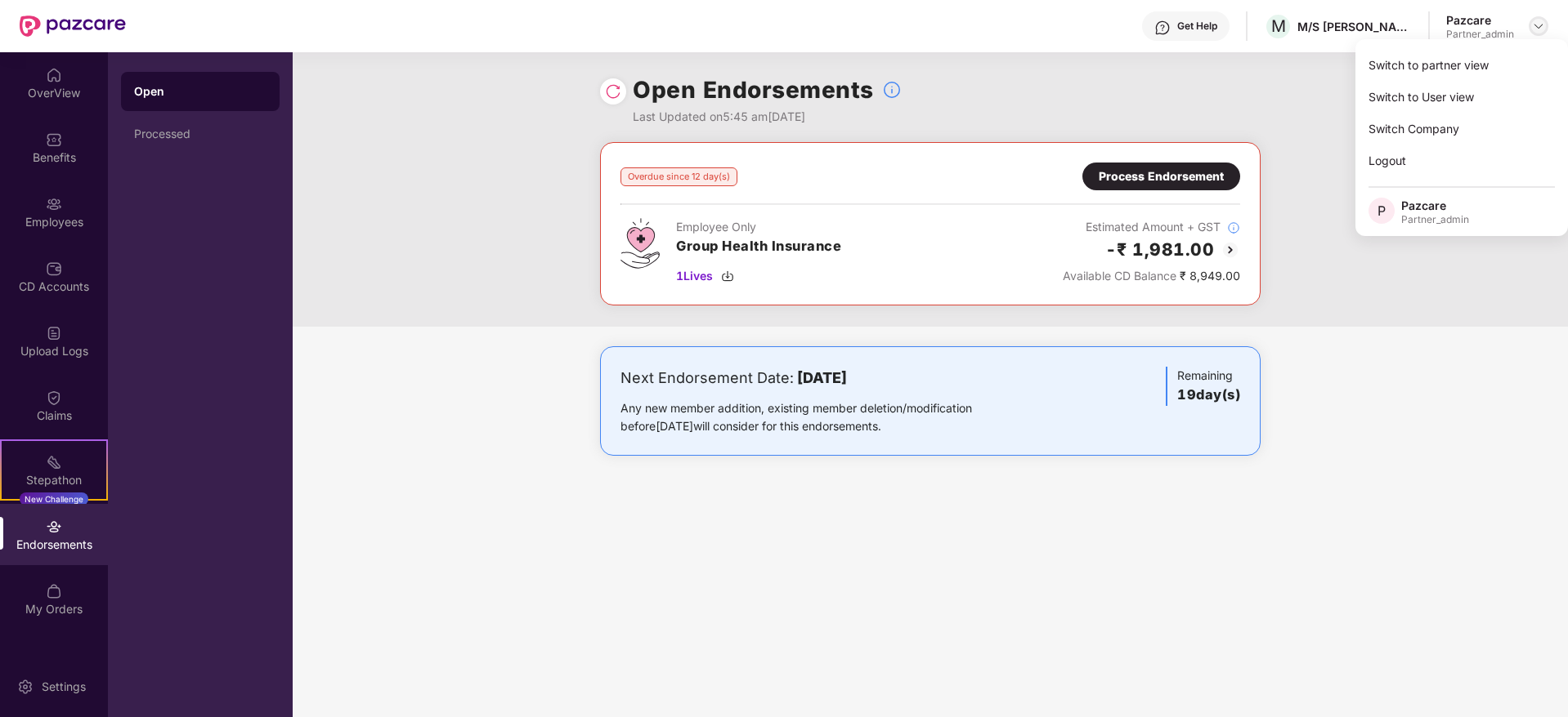
click at [1532, 27] on img at bounding box center [1539, 27] width 13 height 13
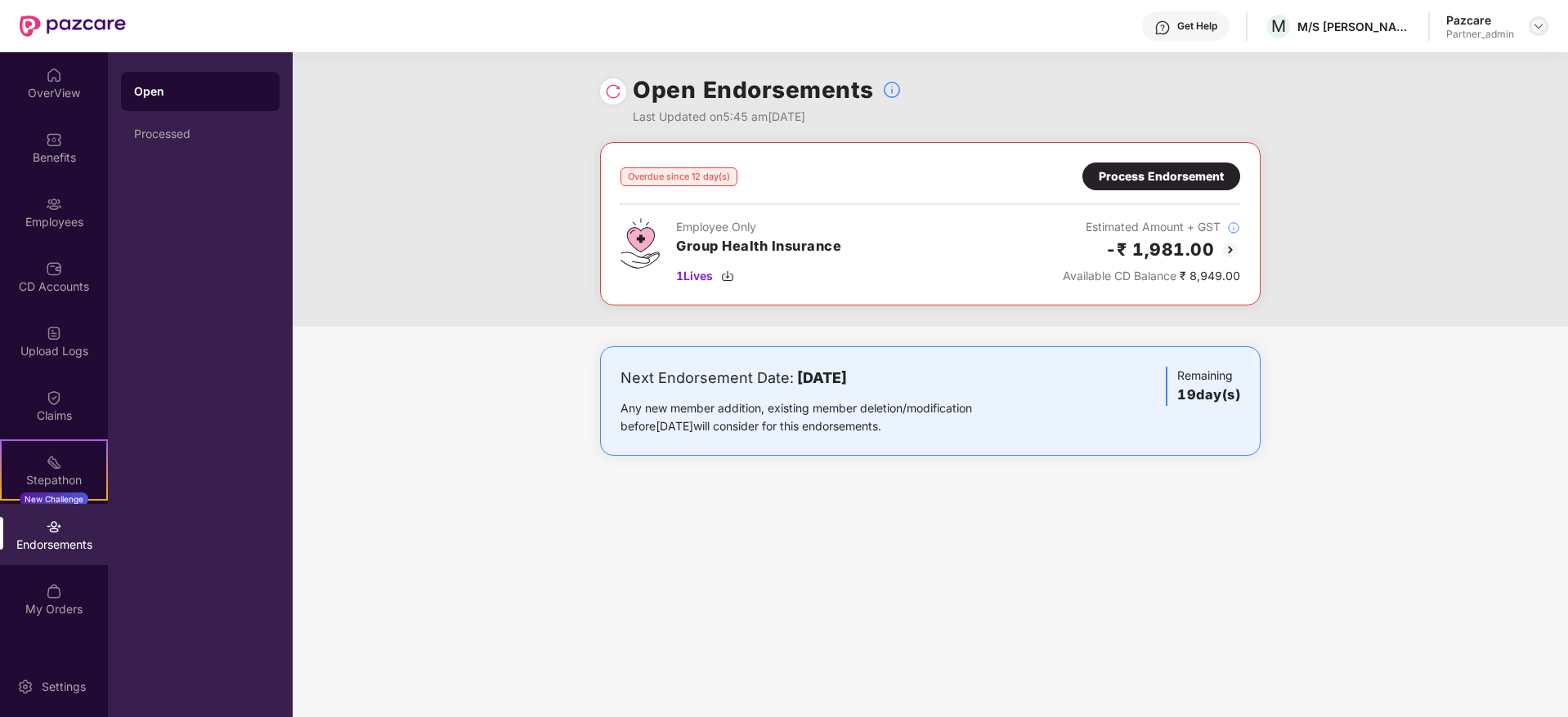
click at [1533, 27] on img at bounding box center [1539, 27] width 13 height 13
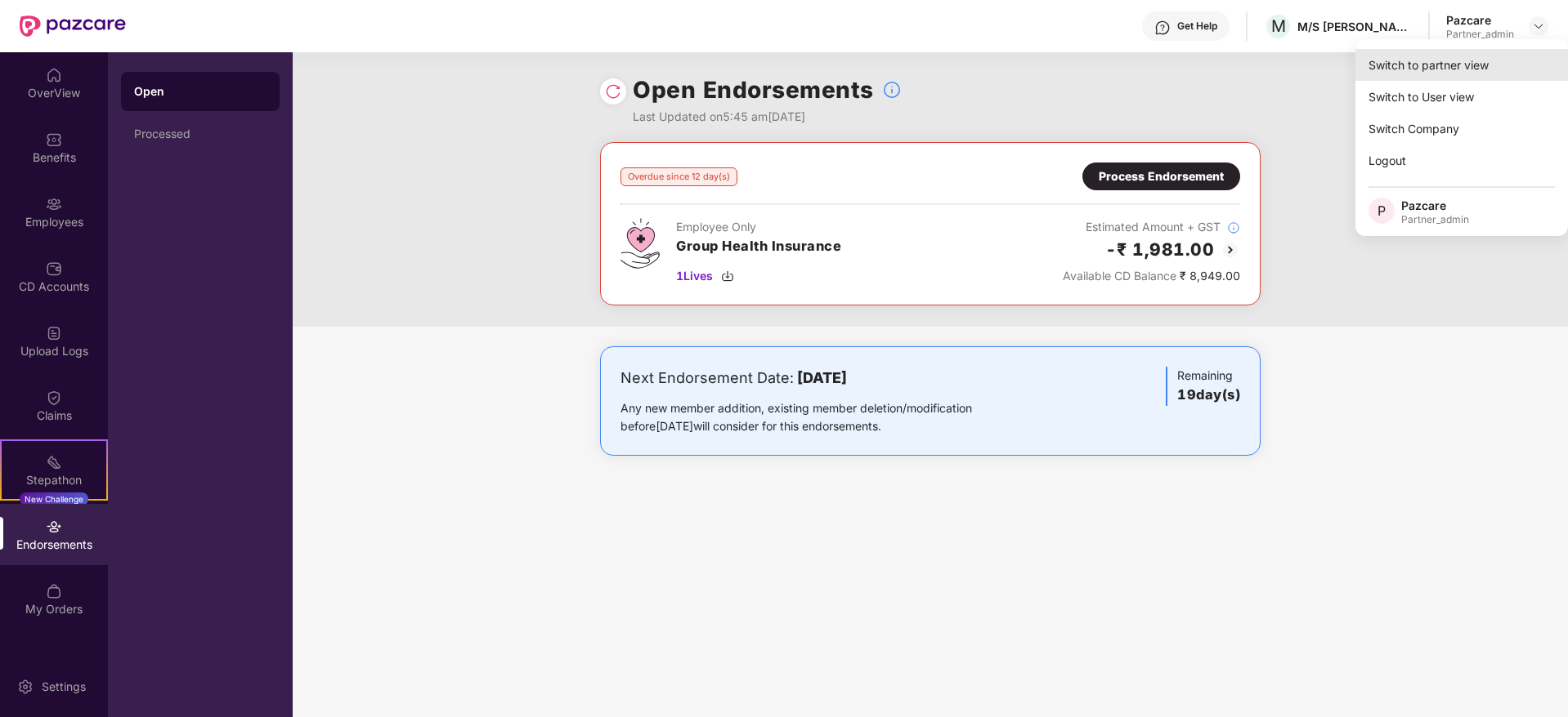
click at [1506, 52] on div "Switch to partner view" at bounding box center [1460, 66] width 212 height 32
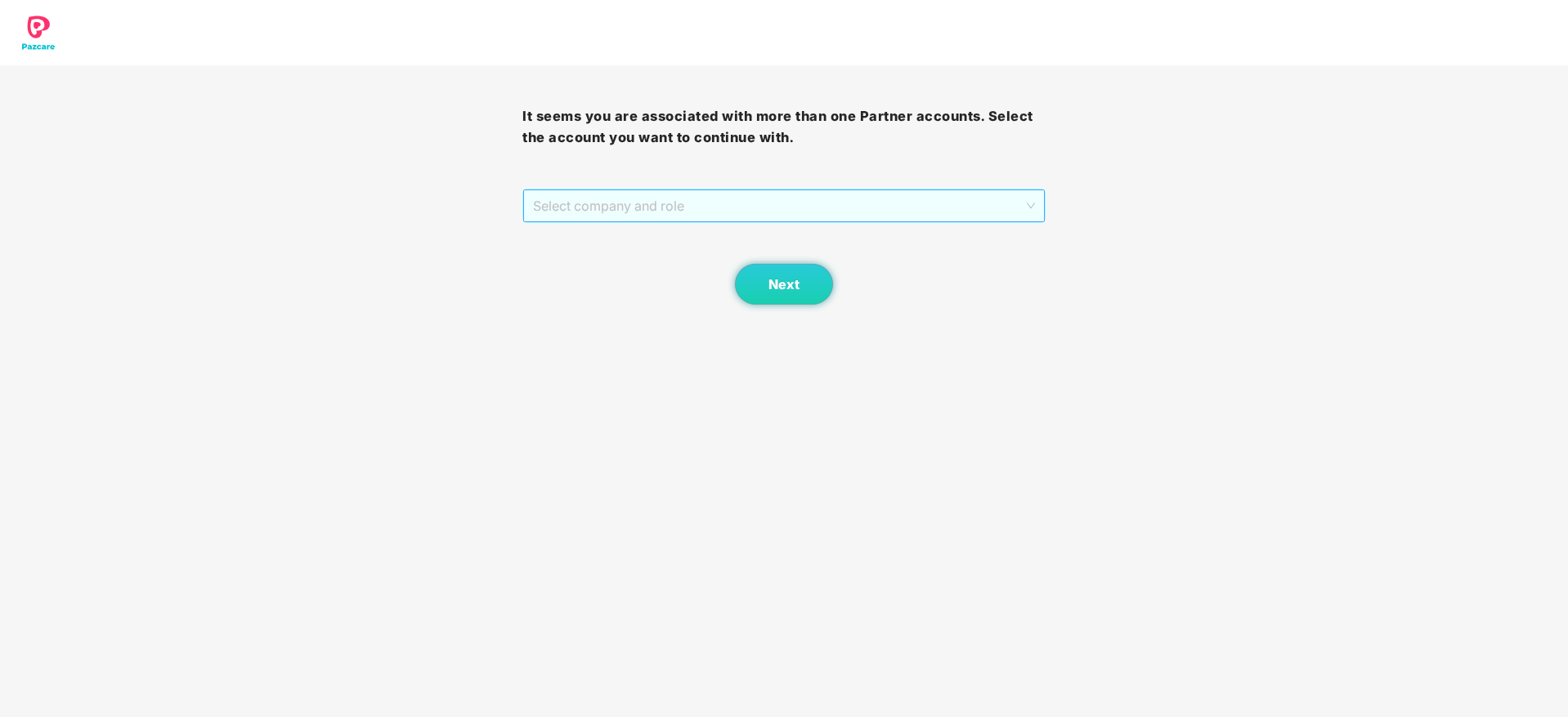
click at [683, 208] on span "Select company and role" at bounding box center [783, 205] width 501 height 31
click at [634, 258] on div "Pazcare - PARTNER_ADMIN" at bounding box center [784, 264] width 502 height 18
click at [793, 293] on button "Next" at bounding box center [783, 284] width 98 height 41
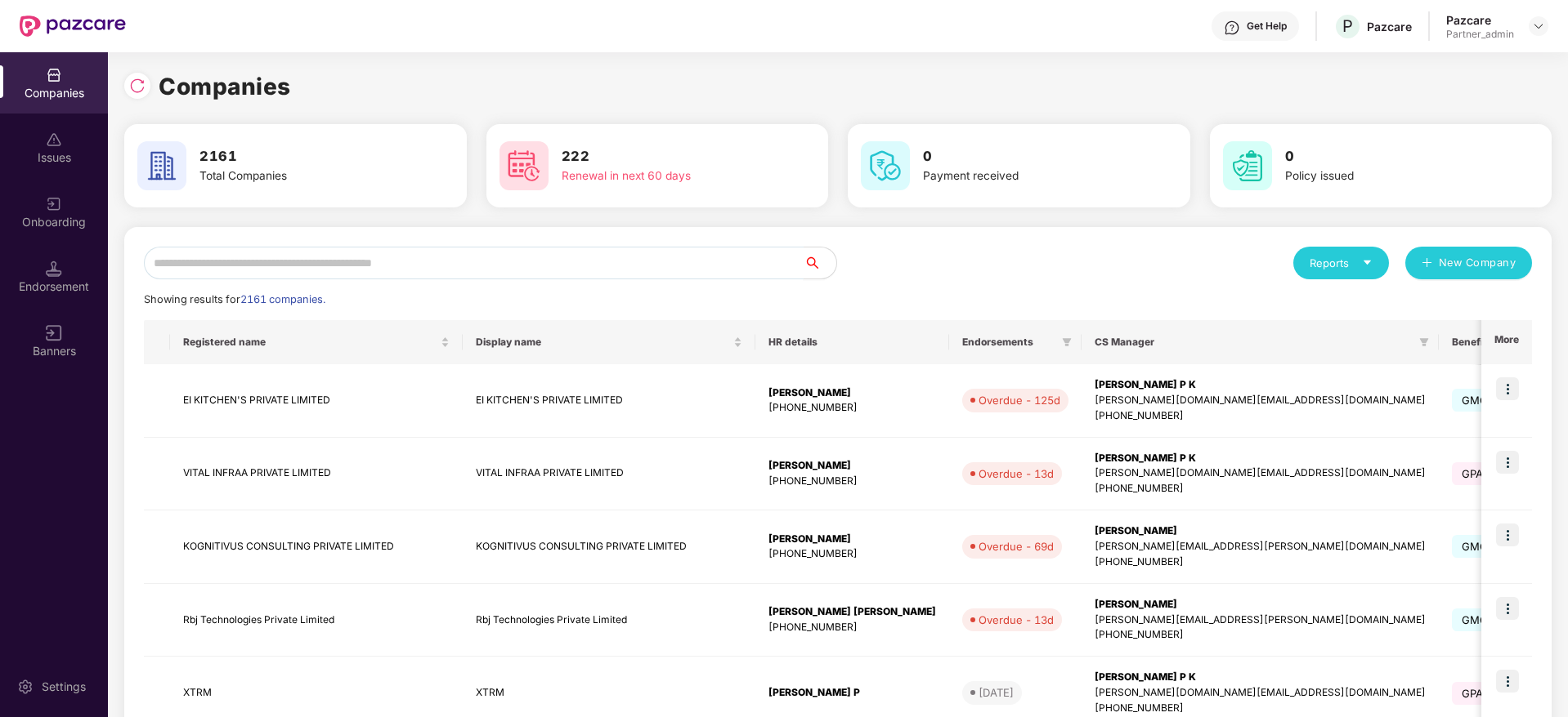
click at [399, 266] on input "text" at bounding box center [473, 262] width 659 height 32
paste input "*****"
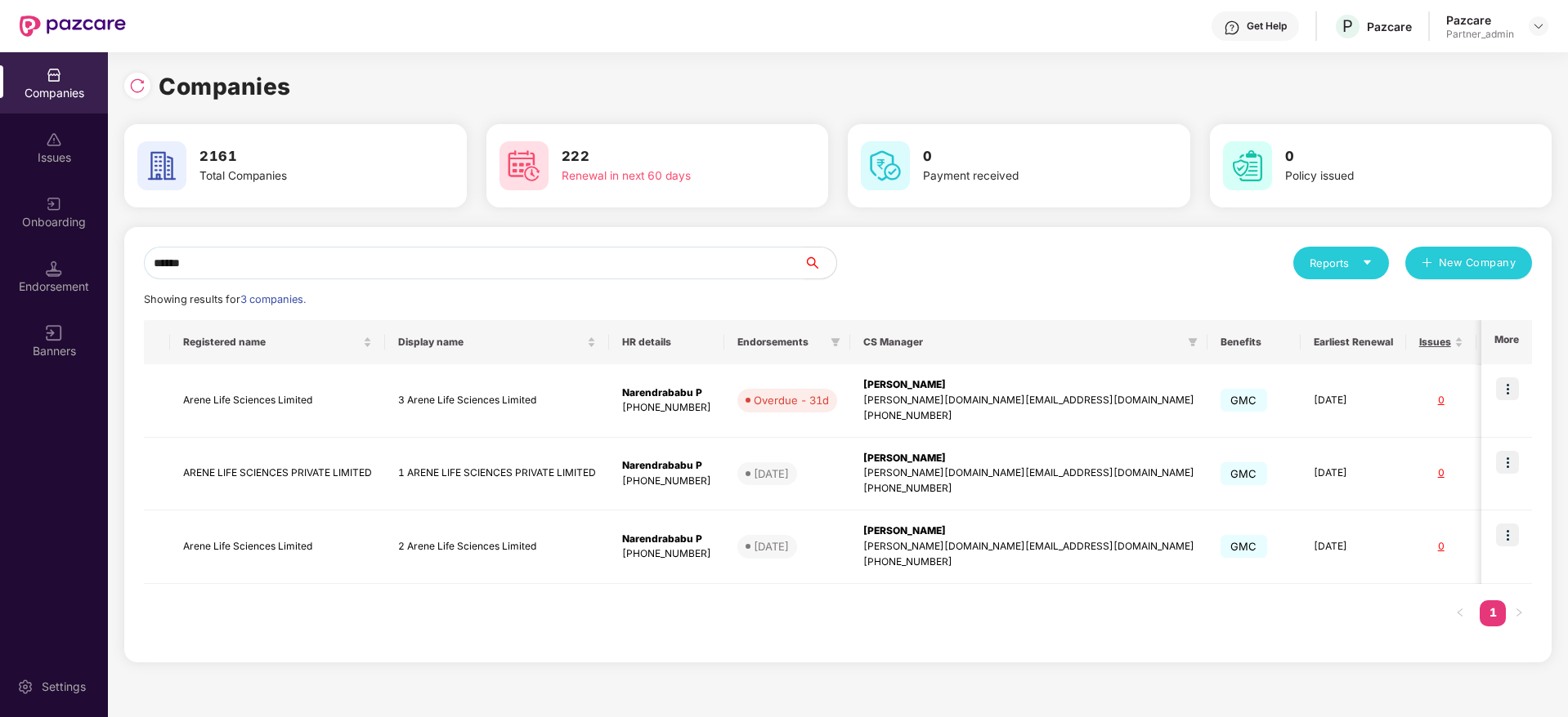
type input "*****"
click at [1518, 390] on img at bounding box center [1507, 389] width 23 height 23
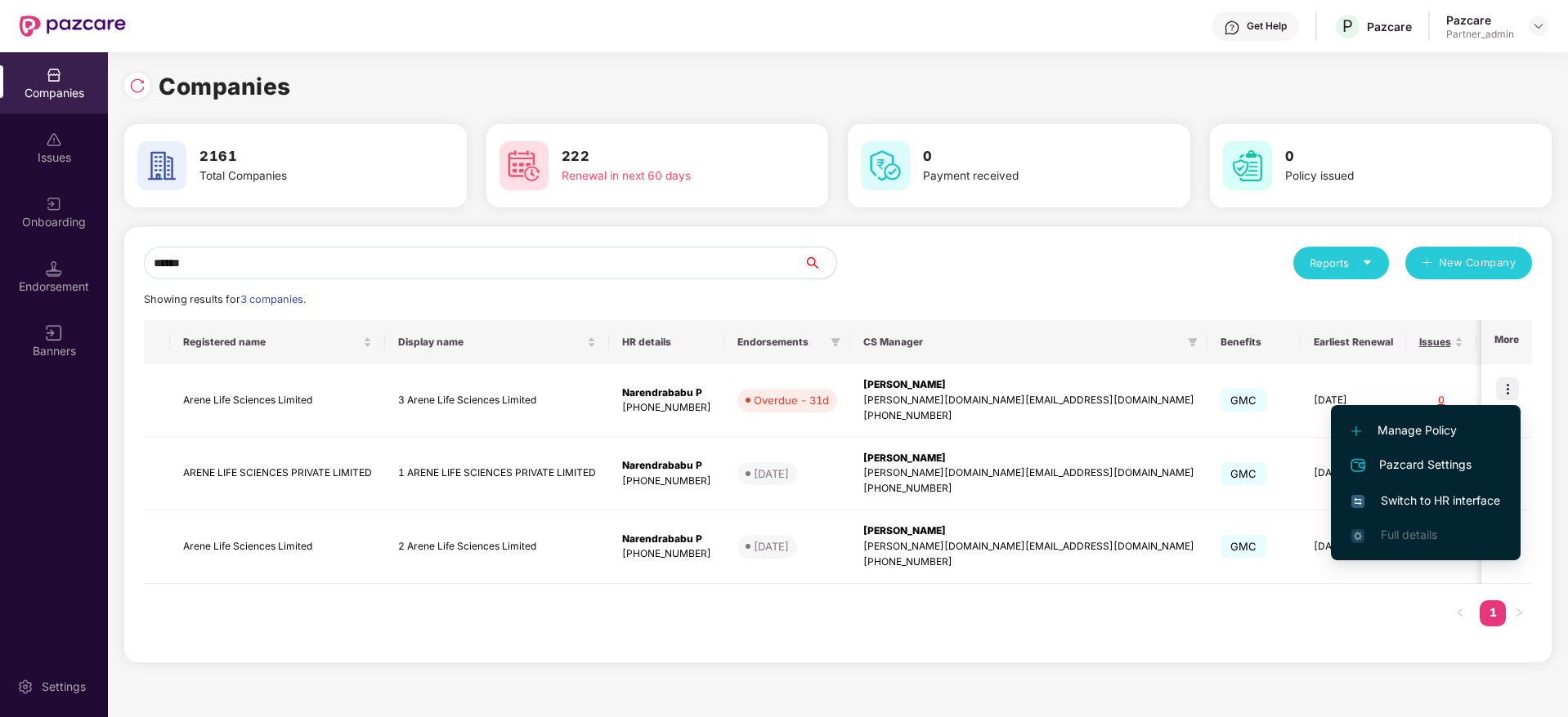
click at [1423, 498] on span "Switch to HR interface" at bounding box center [1425, 500] width 148 height 18
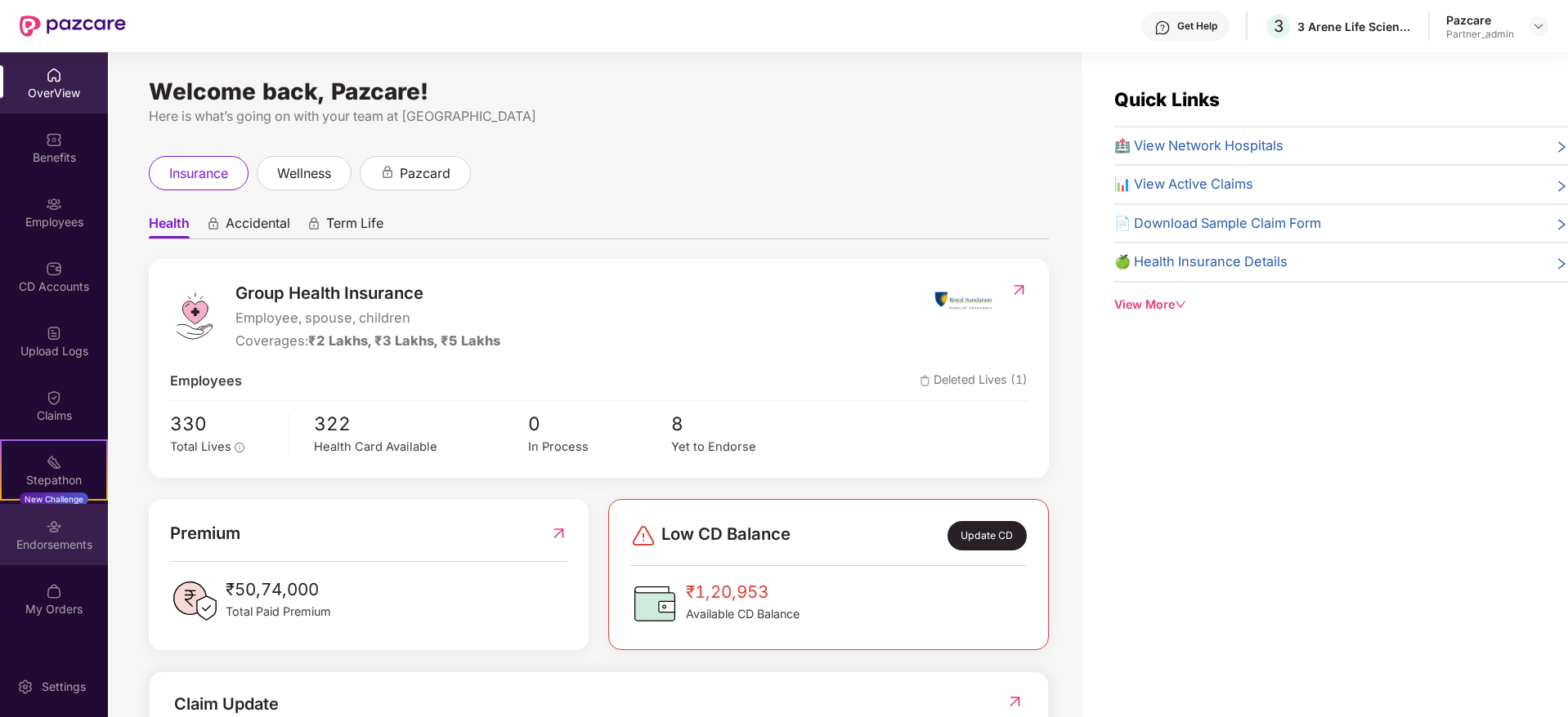
click at [28, 533] on div "Endorsements" at bounding box center [53, 534] width 108 height 61
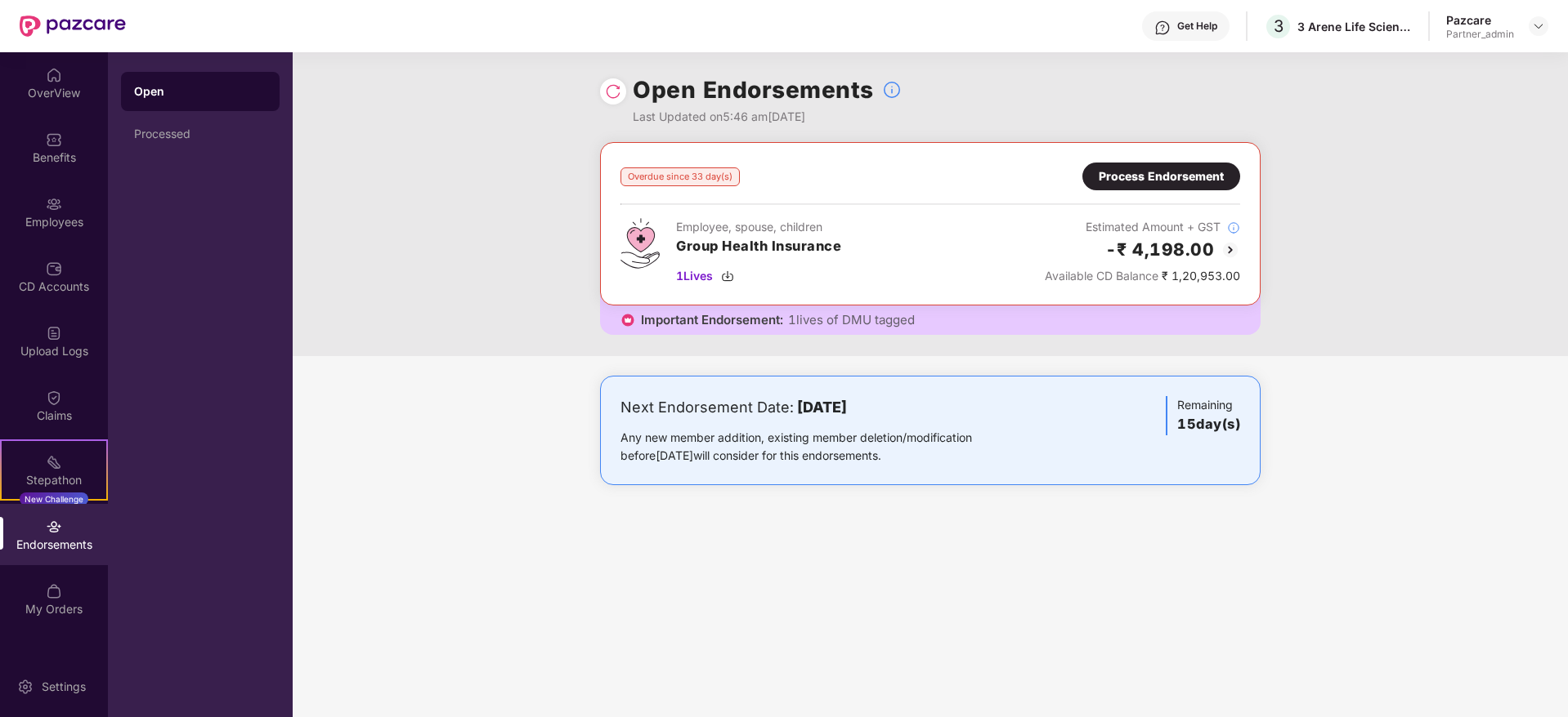
click at [1157, 174] on div "Process Endorsement" at bounding box center [1161, 176] width 125 height 18
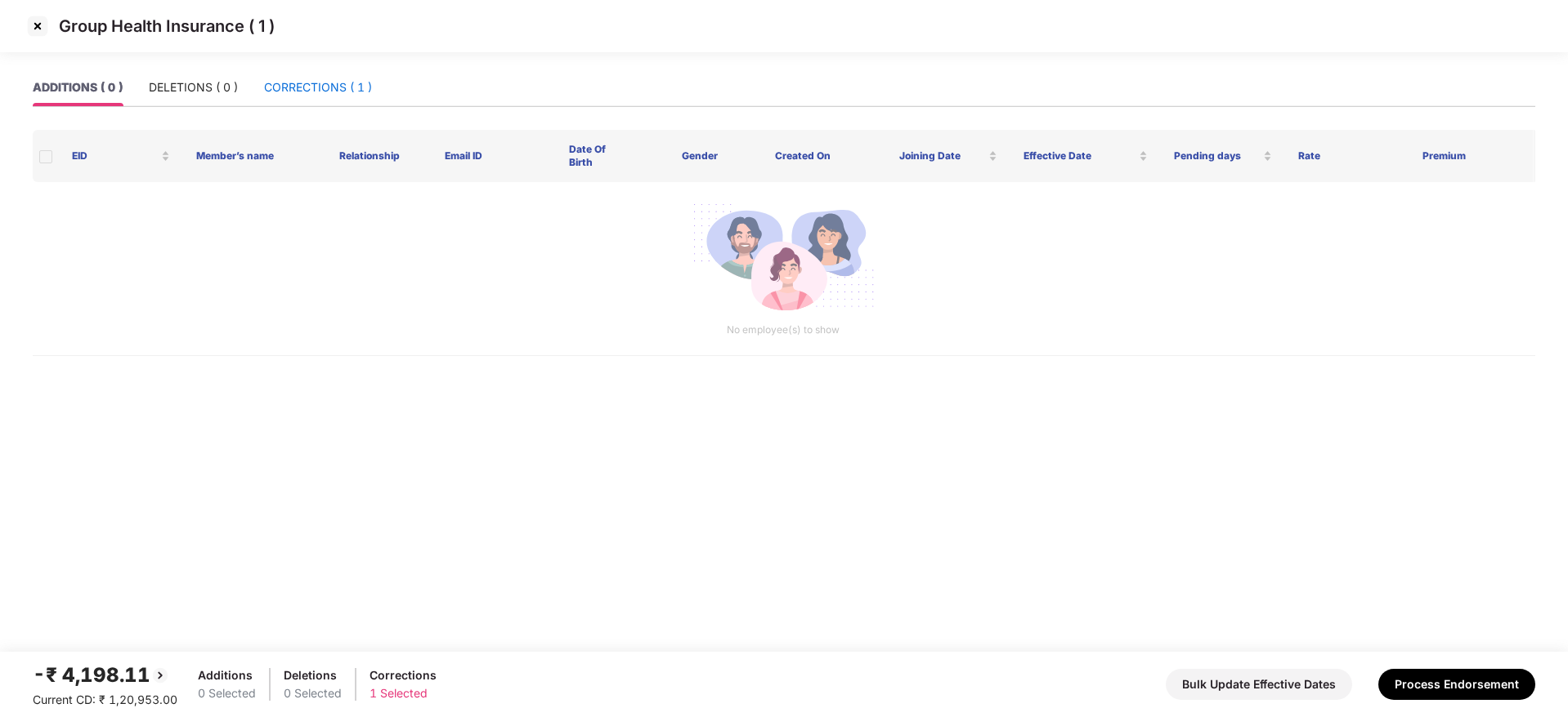
click at [337, 93] on div "CORRECTIONS ( 1 )" at bounding box center [318, 87] width 108 height 18
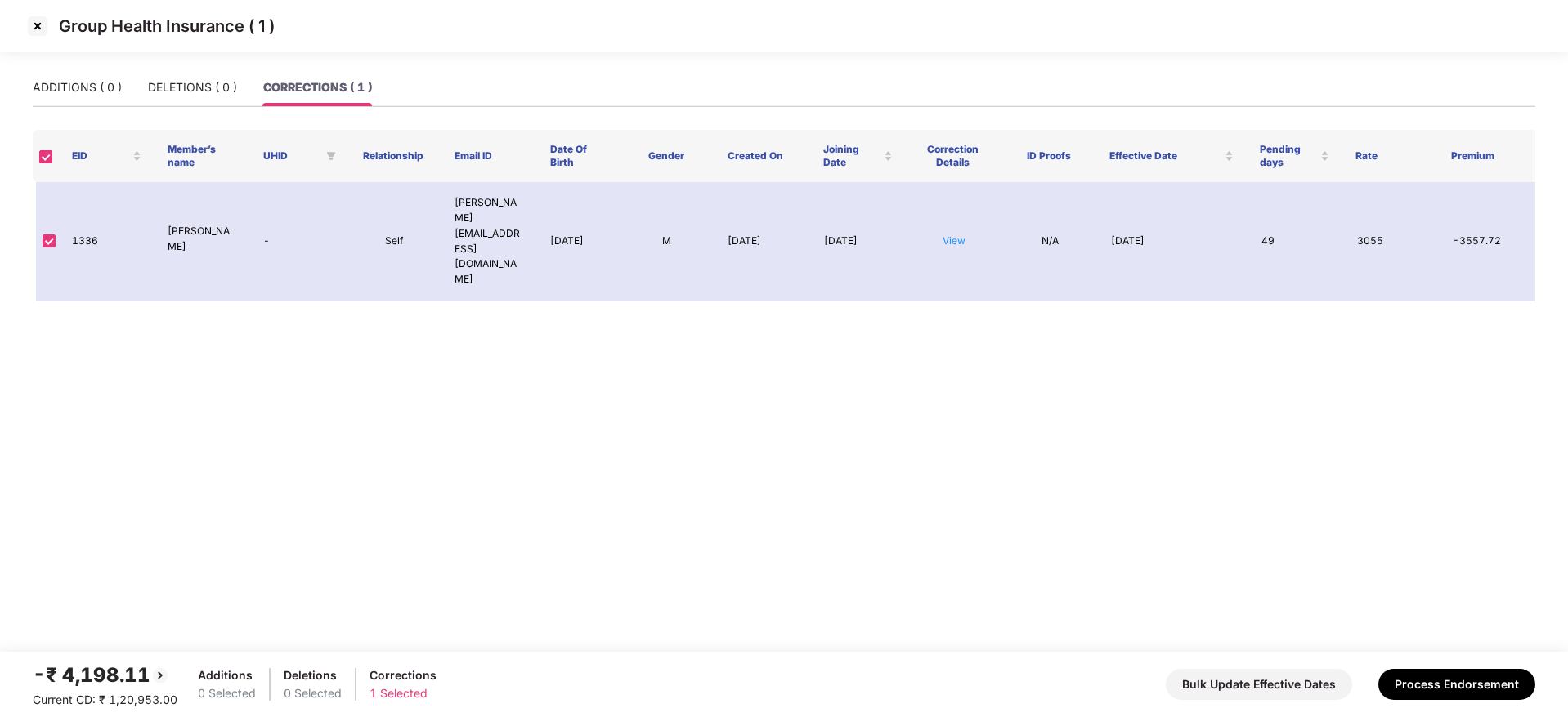
click at [38, 30] on img at bounding box center [37, 26] width 26 height 26
